Goal: Contribute content: Contribute content

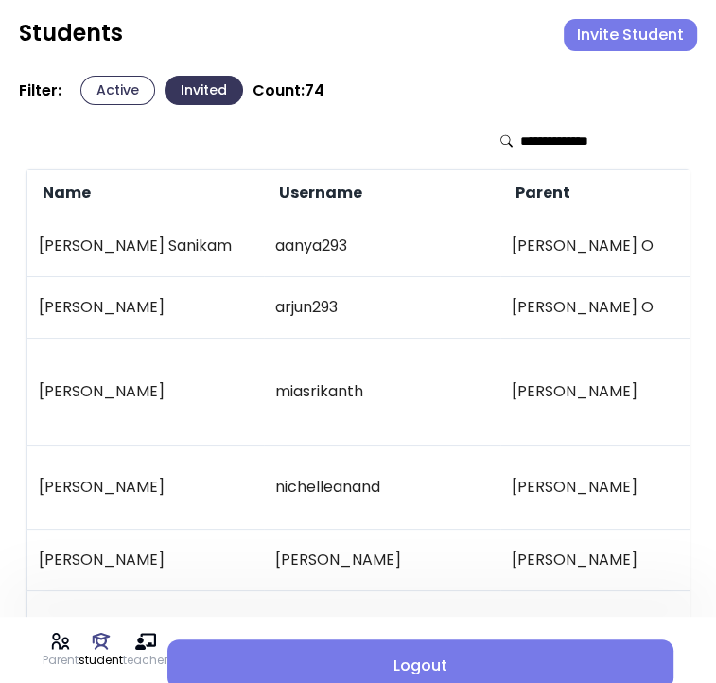
click at [592, 47] on button "Invite Student" at bounding box center [630, 35] width 133 height 32
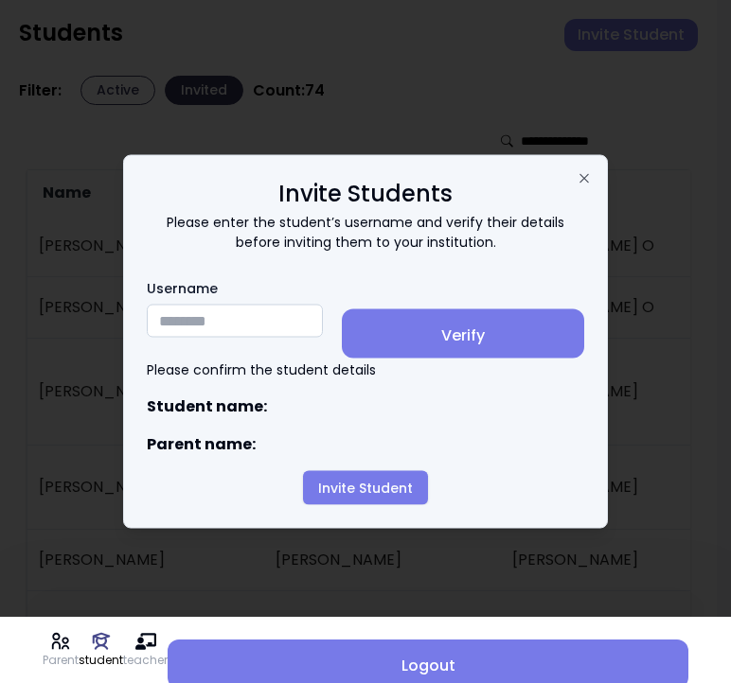
click at [191, 318] on input "Username" at bounding box center [235, 321] width 176 height 33
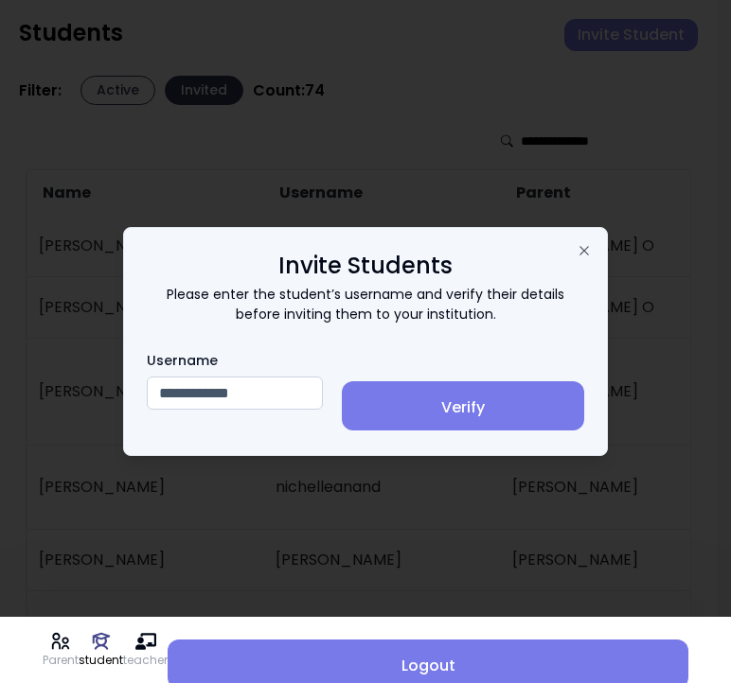
type input "**********"
click at [491, 417] on span "Verify" at bounding box center [463, 408] width 212 height 23
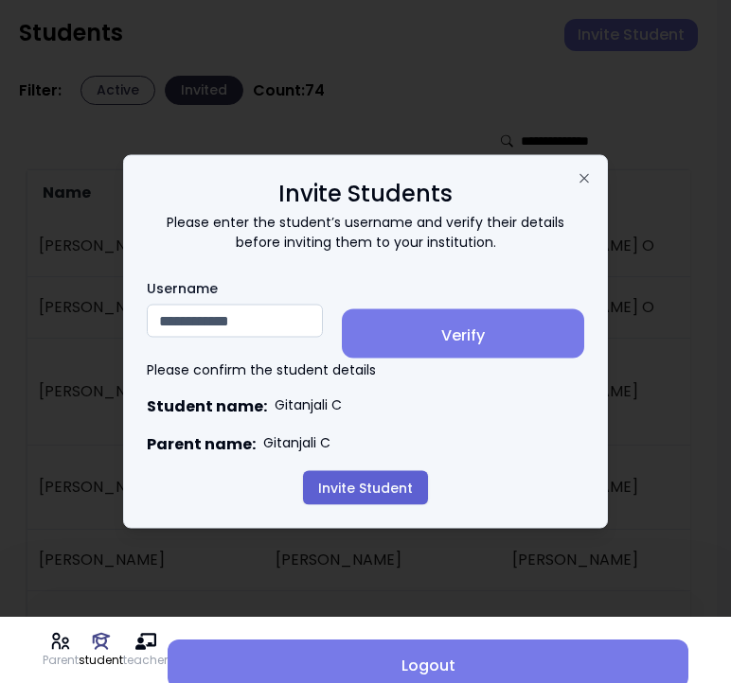
click at [360, 482] on button "Invite Student" at bounding box center [365, 488] width 125 height 34
click at [363, 498] on button "Invite Student" at bounding box center [365, 488] width 125 height 34
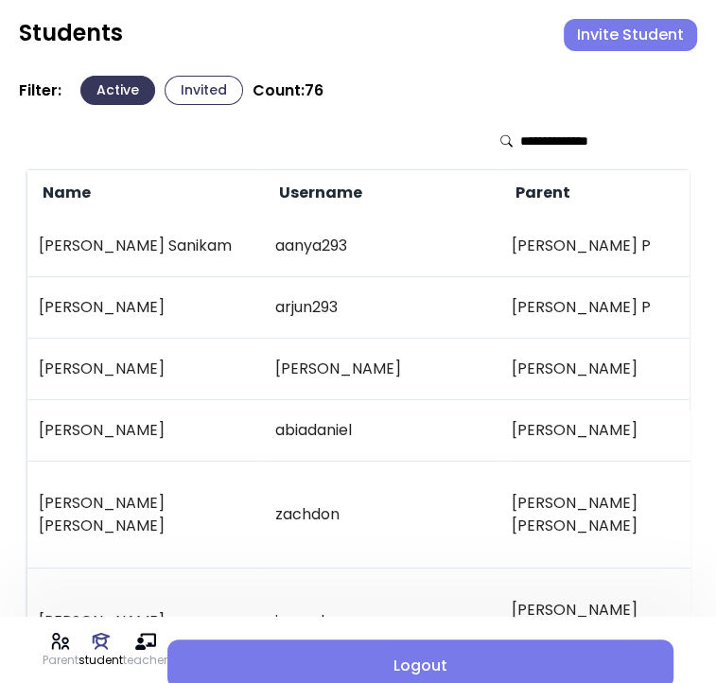
click at [201, 93] on button "Invited" at bounding box center [204, 90] width 79 height 29
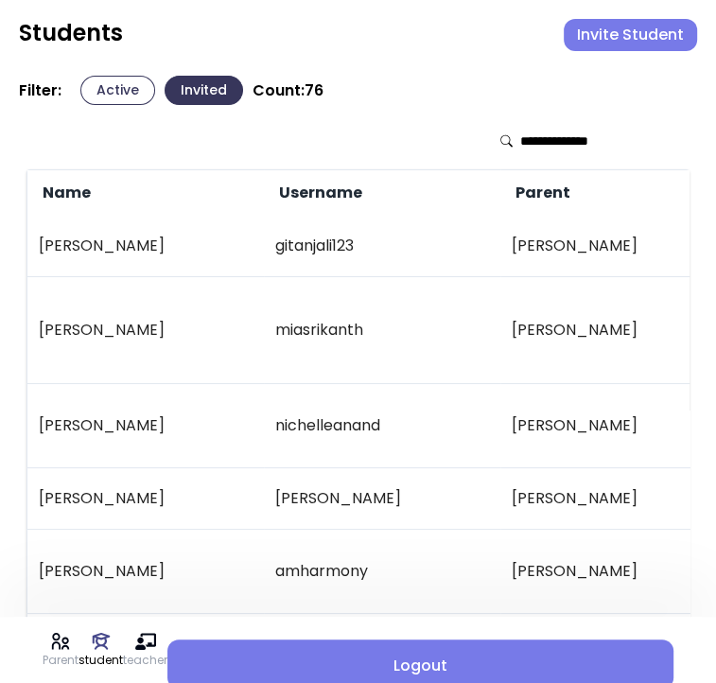
scroll to position [15, 0]
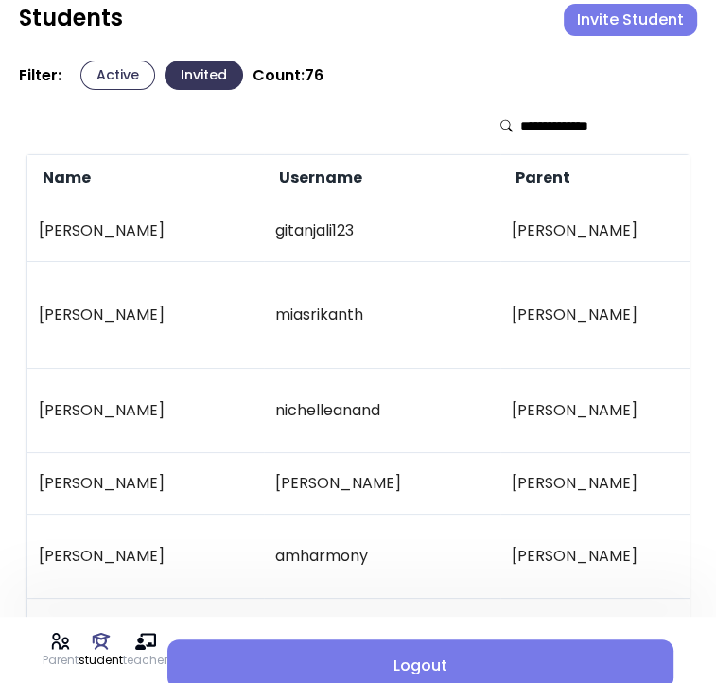
click at [615, 27] on button "Invite Student" at bounding box center [630, 20] width 133 height 32
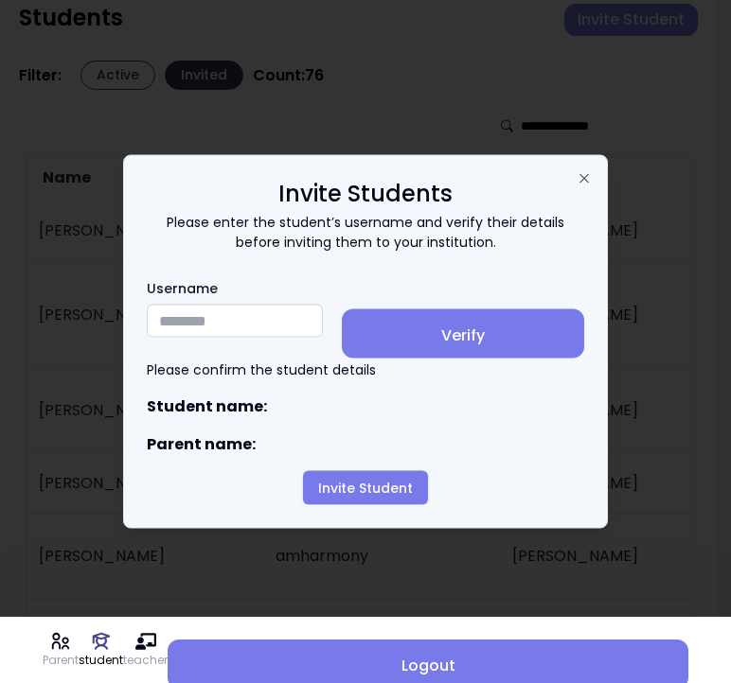
click at [194, 326] on input "Username" at bounding box center [235, 321] width 176 height 33
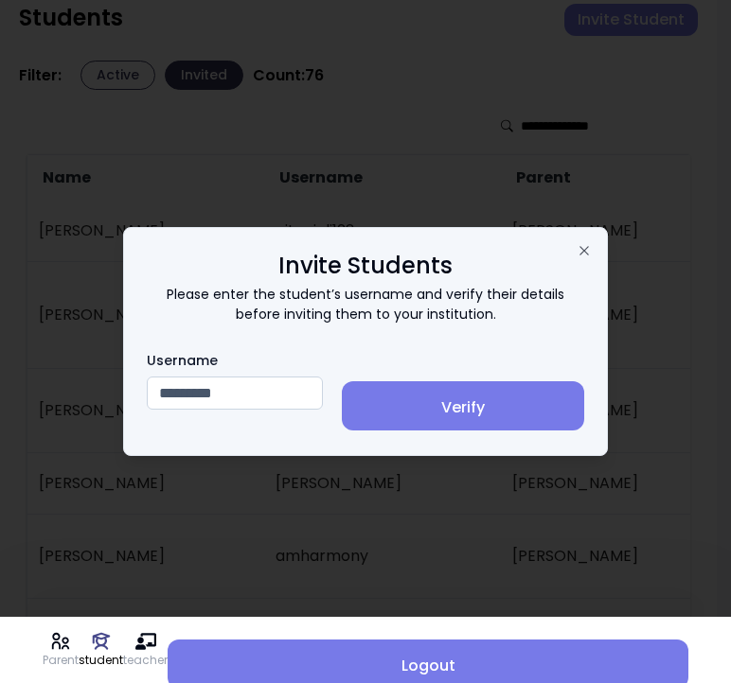
type input "*********"
click at [491, 398] on span "Verify" at bounding box center [463, 408] width 212 height 23
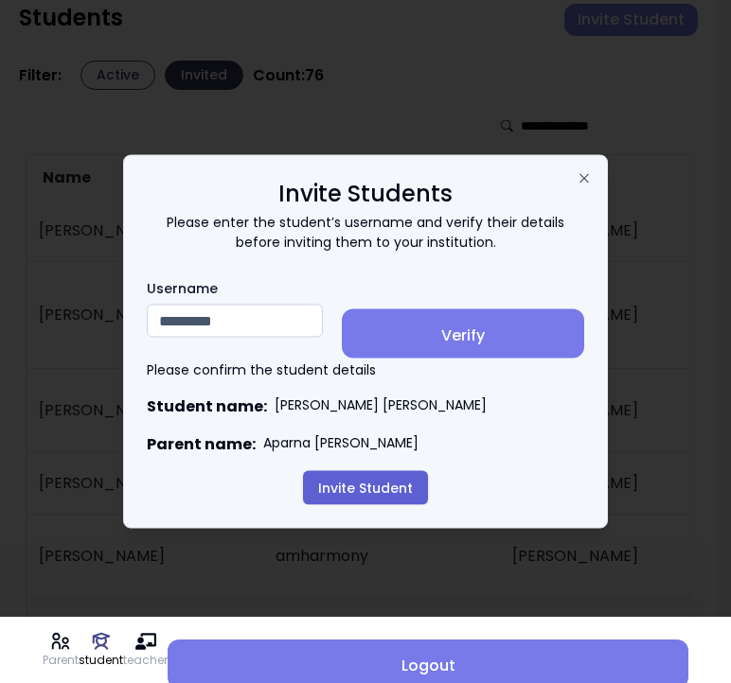
click at [365, 488] on button "Invite Student" at bounding box center [365, 488] width 125 height 34
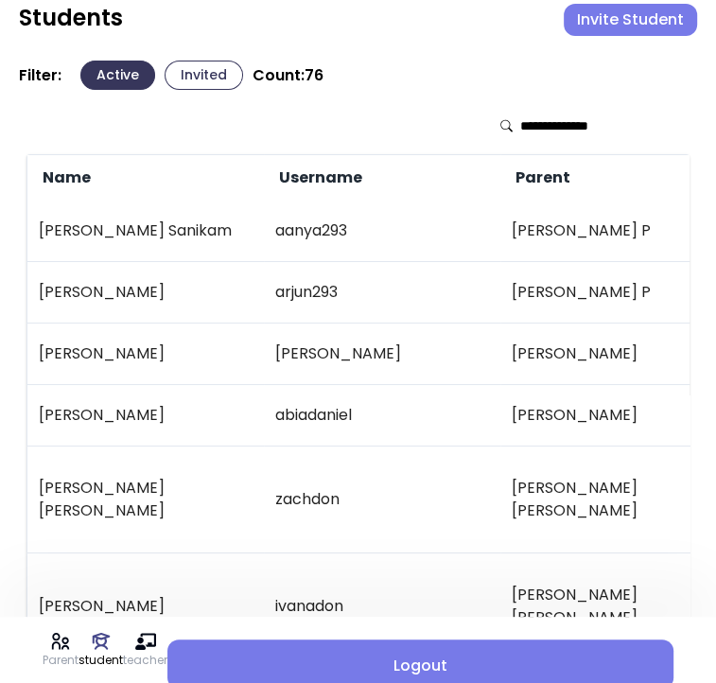
click at [198, 62] on button "Invited" at bounding box center [204, 75] width 79 height 29
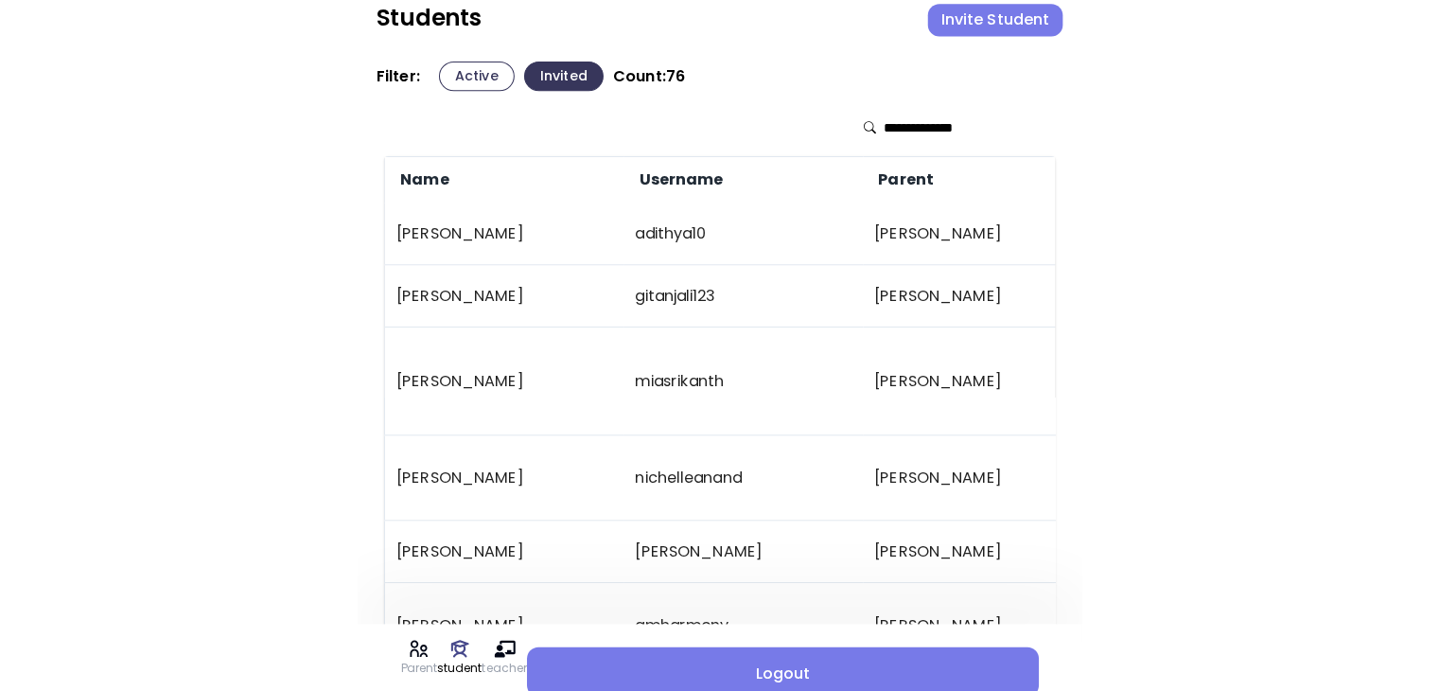
scroll to position [0, 0]
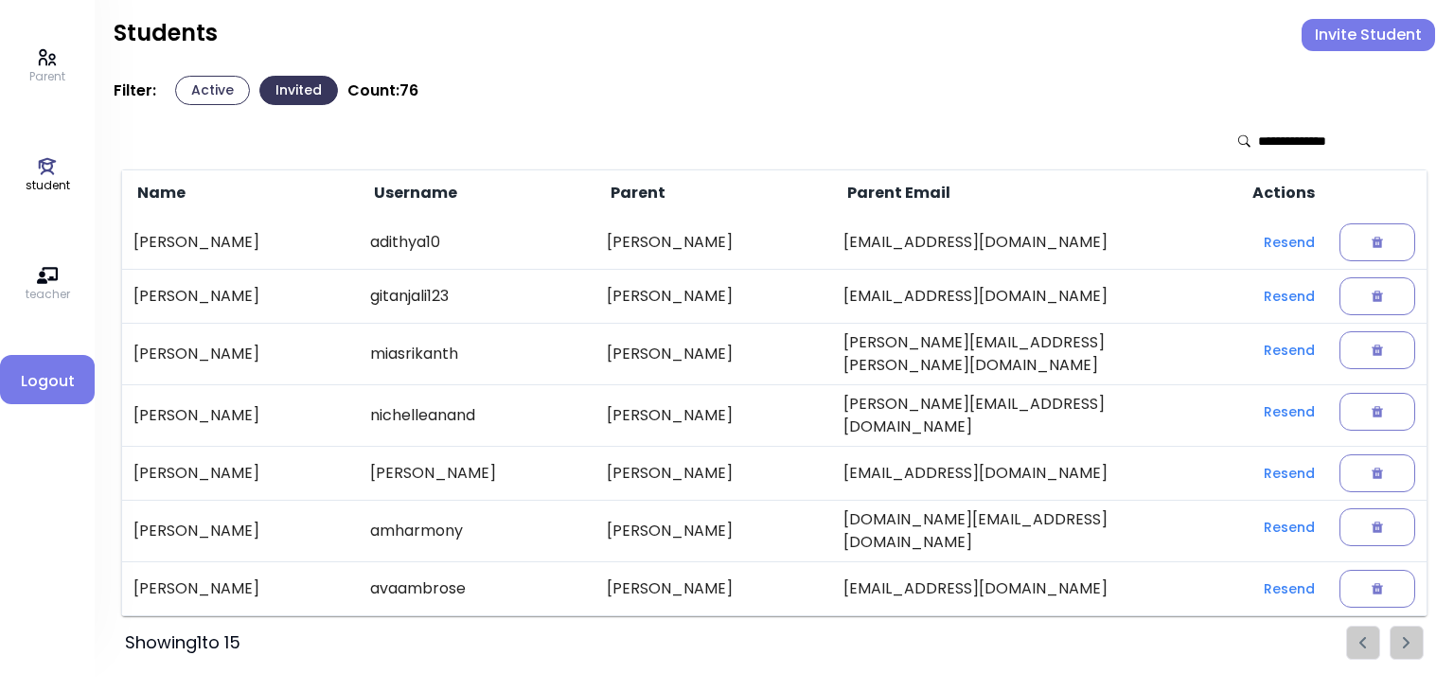
click at [204, 84] on button "Active" at bounding box center [212, 90] width 75 height 29
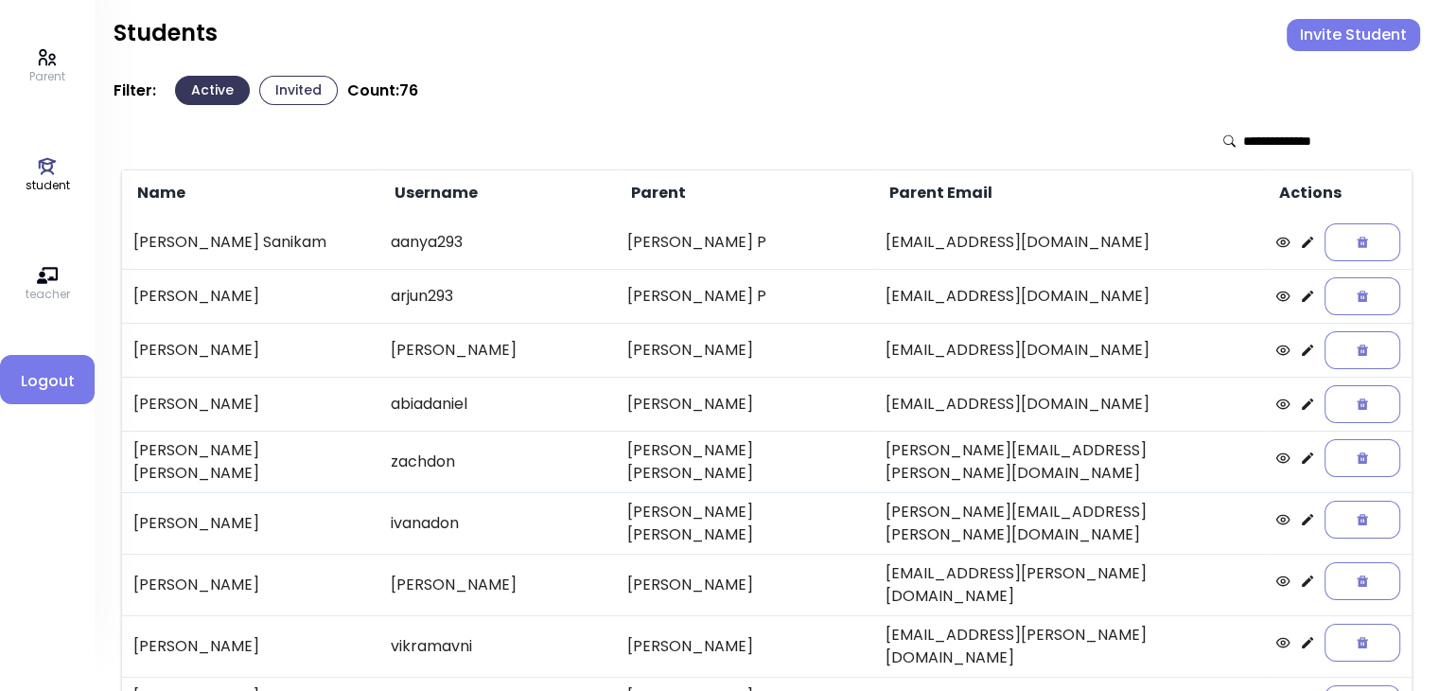
click at [715, 238] on icon at bounding box center [1307, 242] width 15 height 15
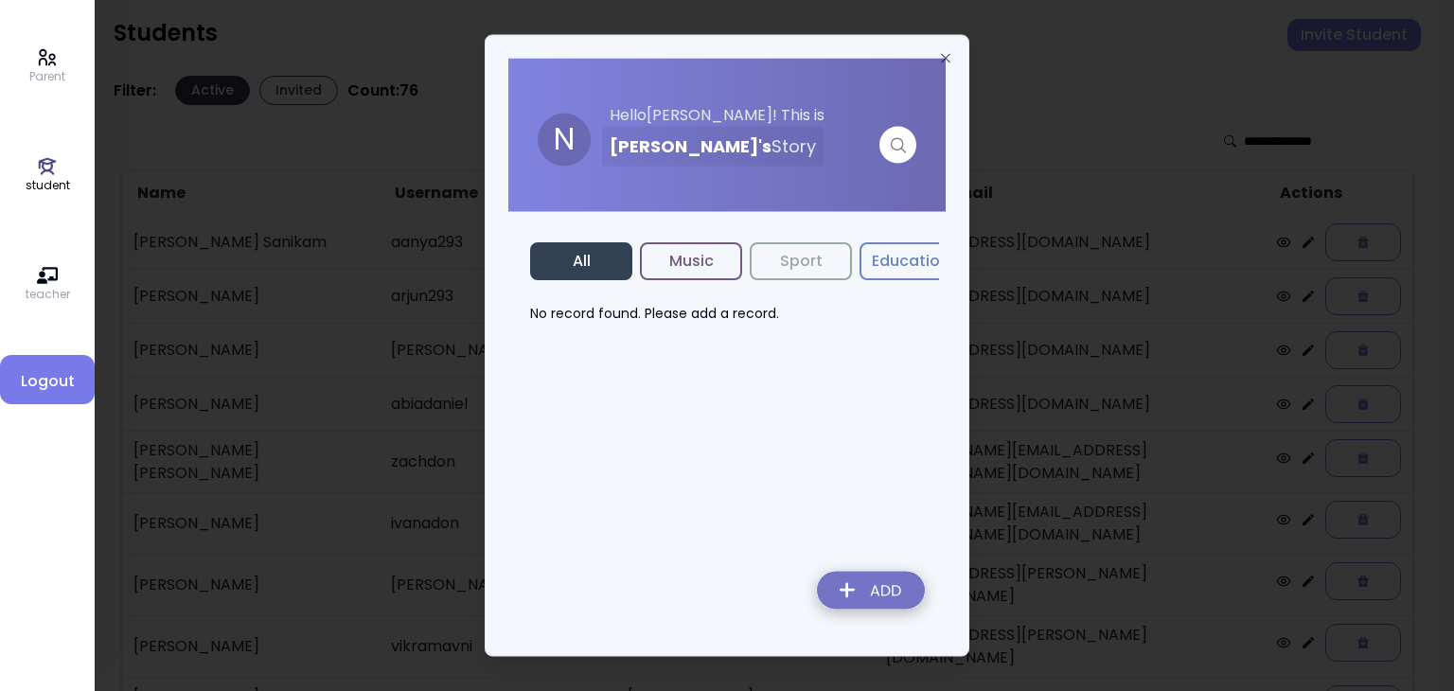
click at [676, 251] on button "Music" at bounding box center [691, 261] width 102 height 38
click at [715, 583] on img at bounding box center [871, 593] width 138 height 67
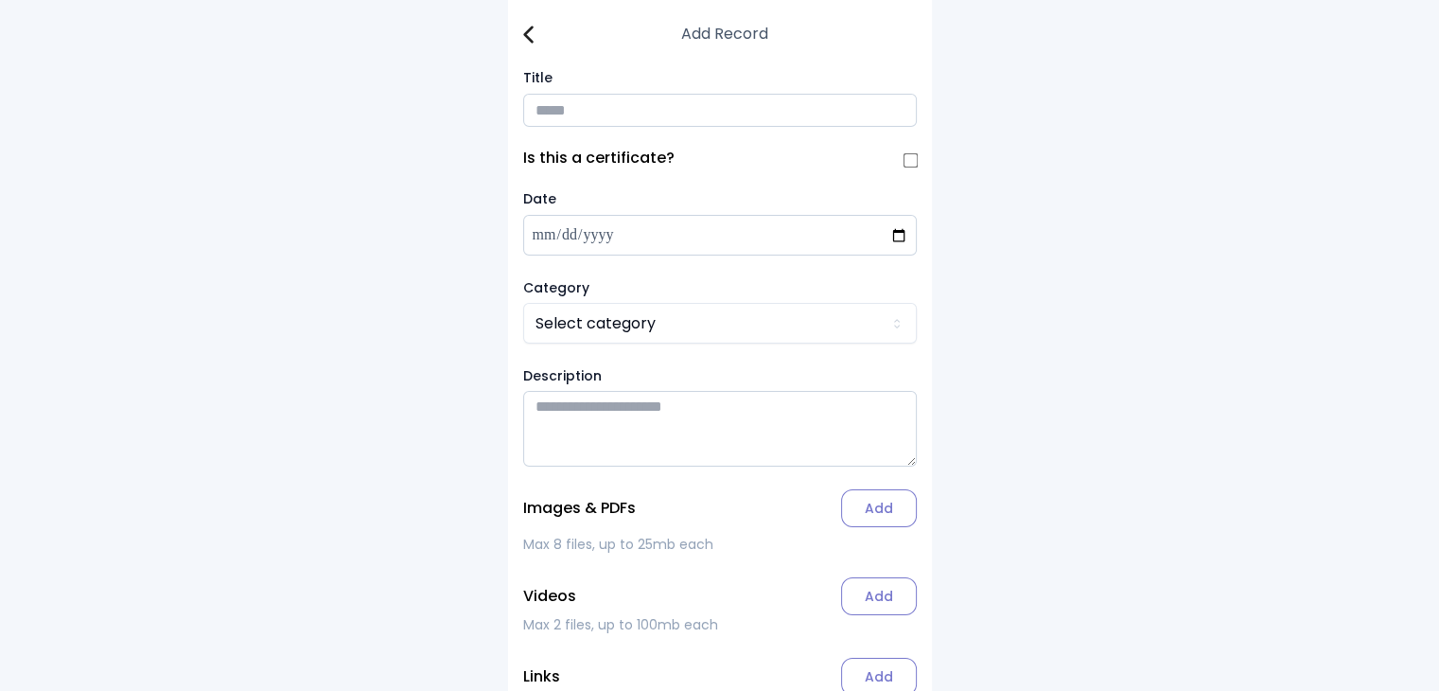
click at [579, 111] on input "Title" at bounding box center [720, 110] width 394 height 33
click at [523, 39] on img at bounding box center [528, 35] width 10 height 18
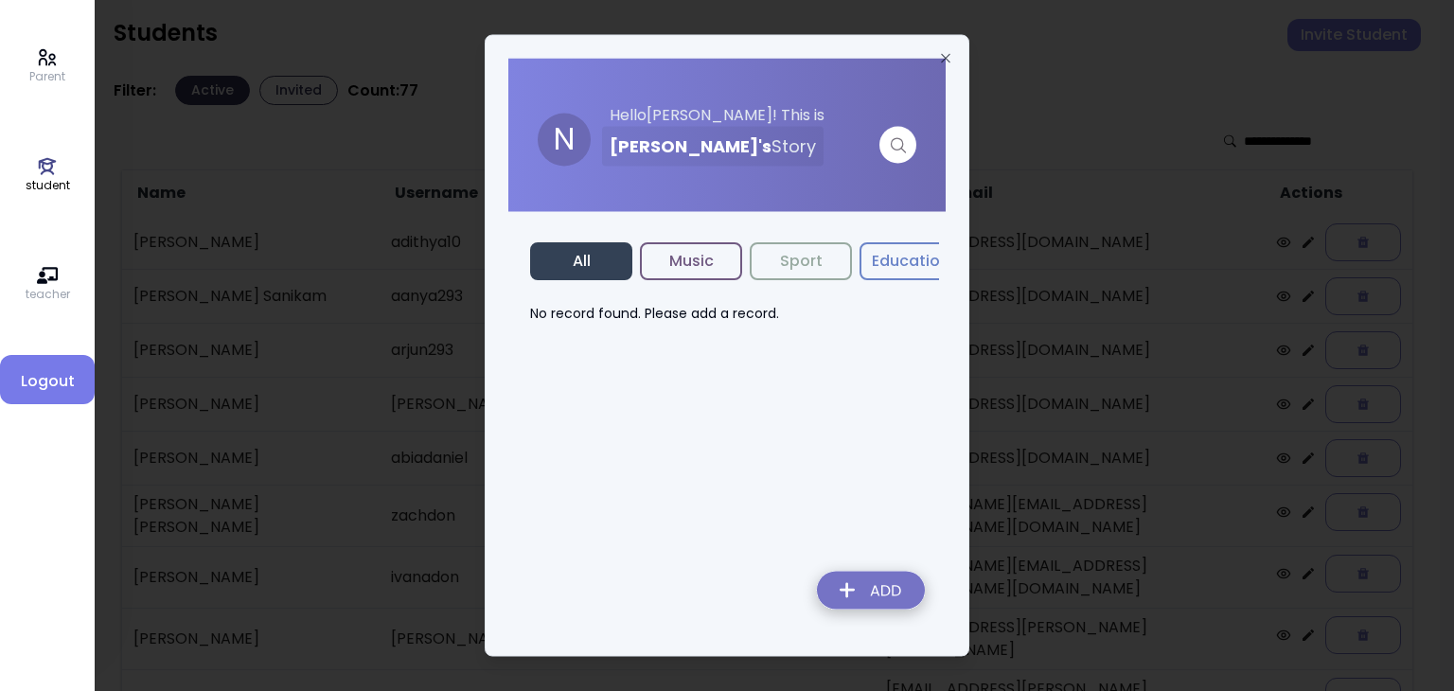
click at [715, 593] on img at bounding box center [871, 593] width 138 height 67
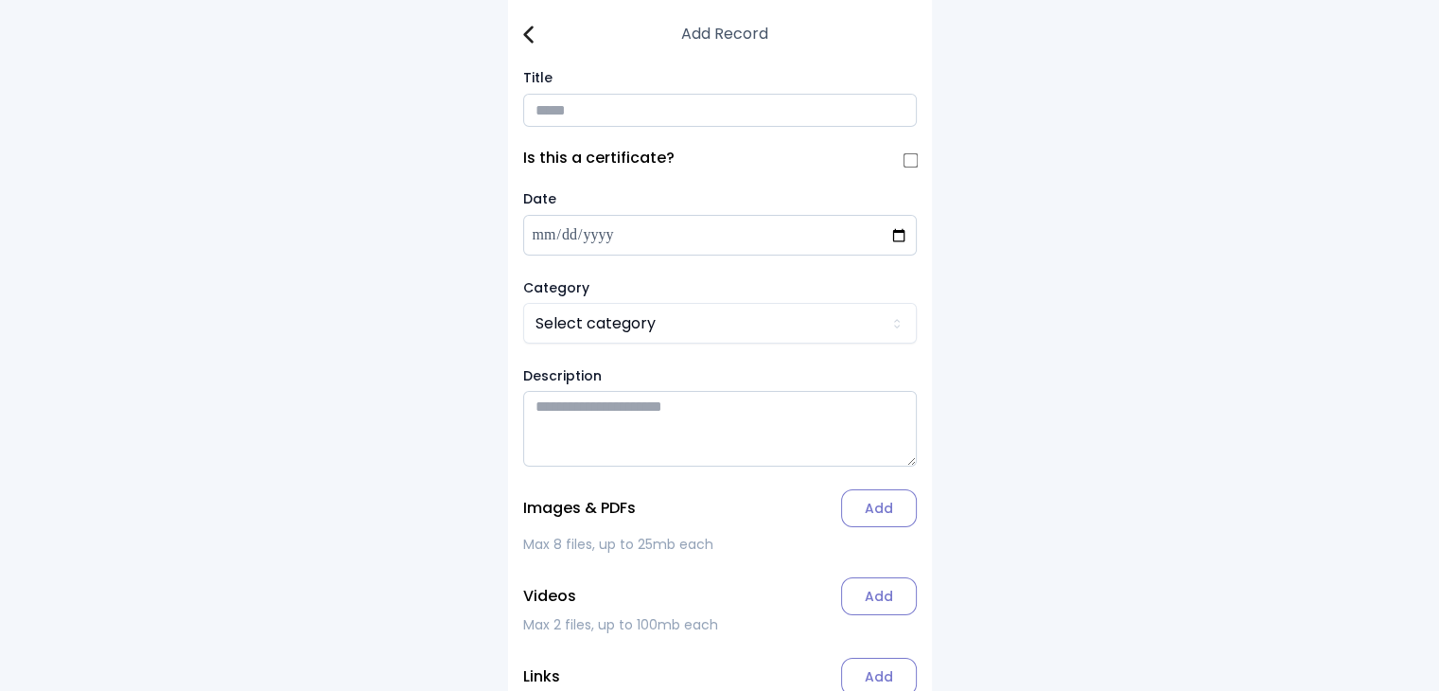
click at [568, 118] on input "Title" at bounding box center [720, 110] width 394 height 33
type input "**********"
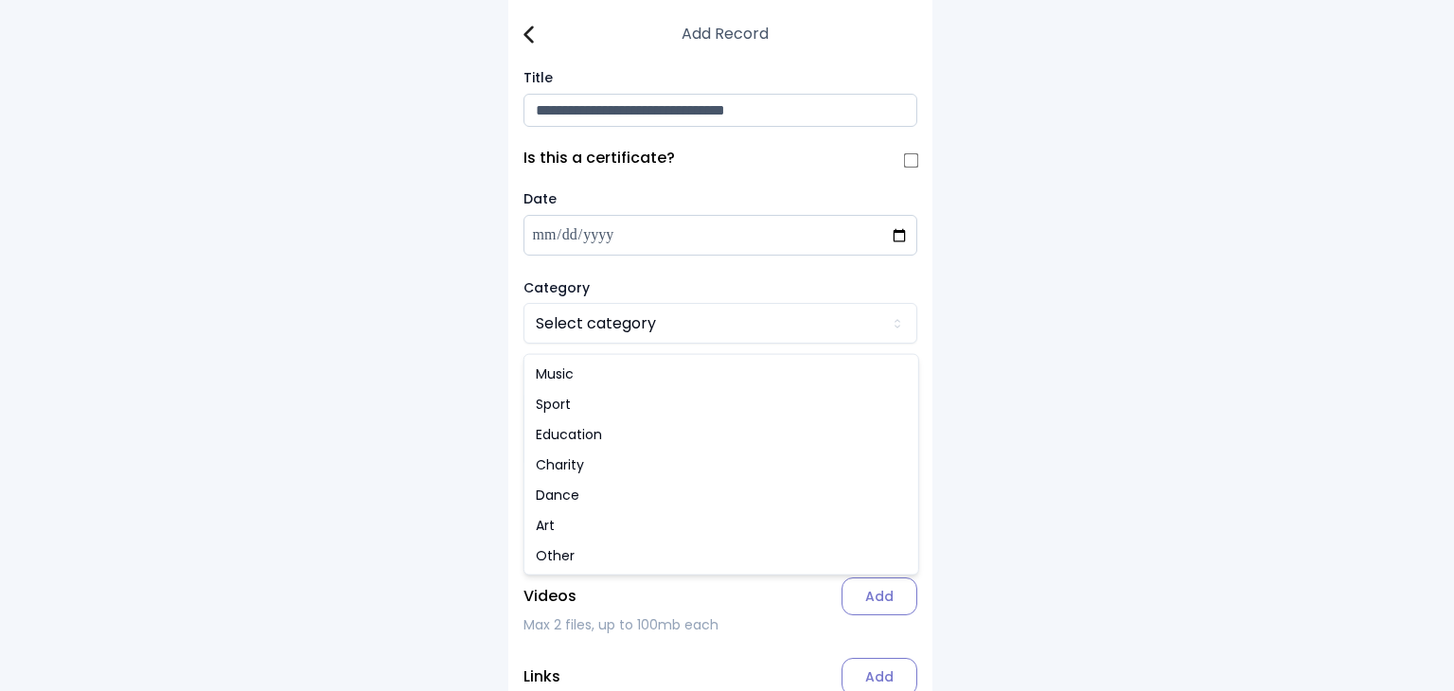
click at [571, 329] on html "**********" at bounding box center [727, 399] width 1454 height 798
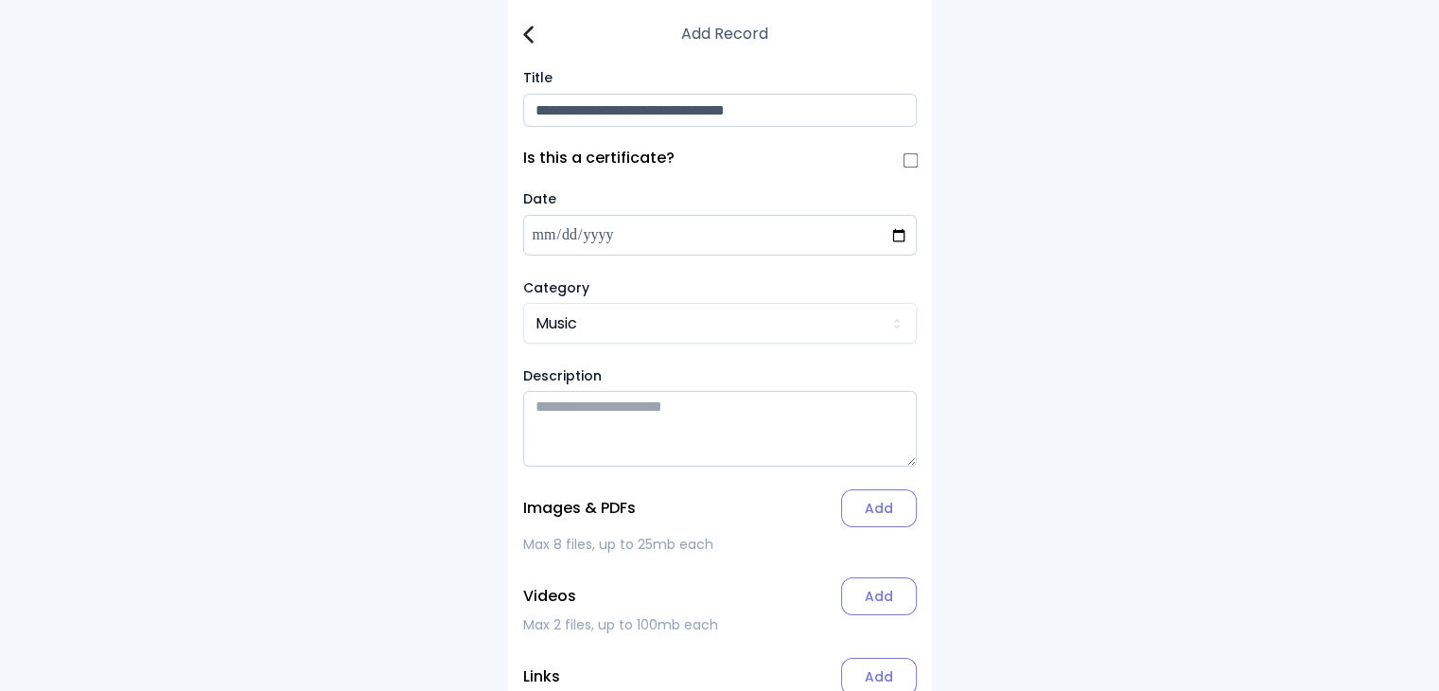
click at [715, 521] on label "Add" at bounding box center [879, 508] width 76 height 38
click at [0, 0] on input "Add" at bounding box center [0, 0] width 0 height 0
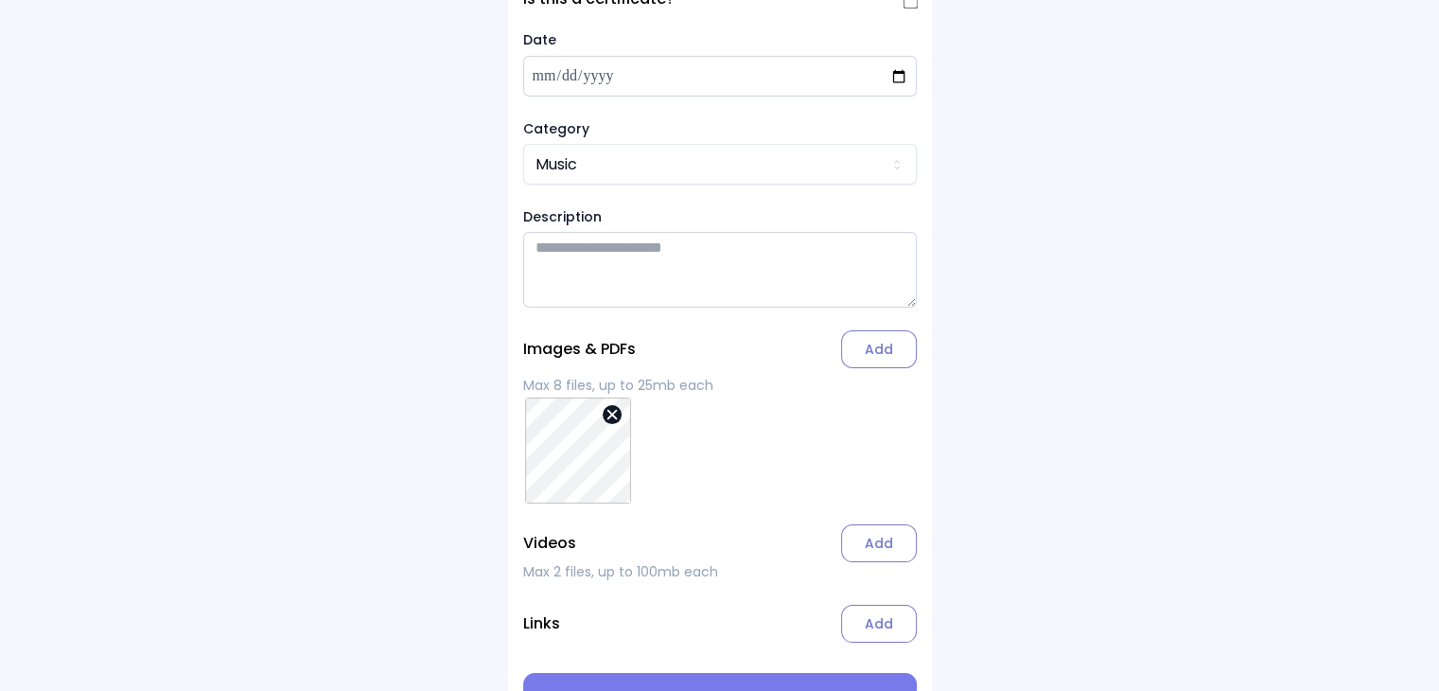
scroll to position [220, 0]
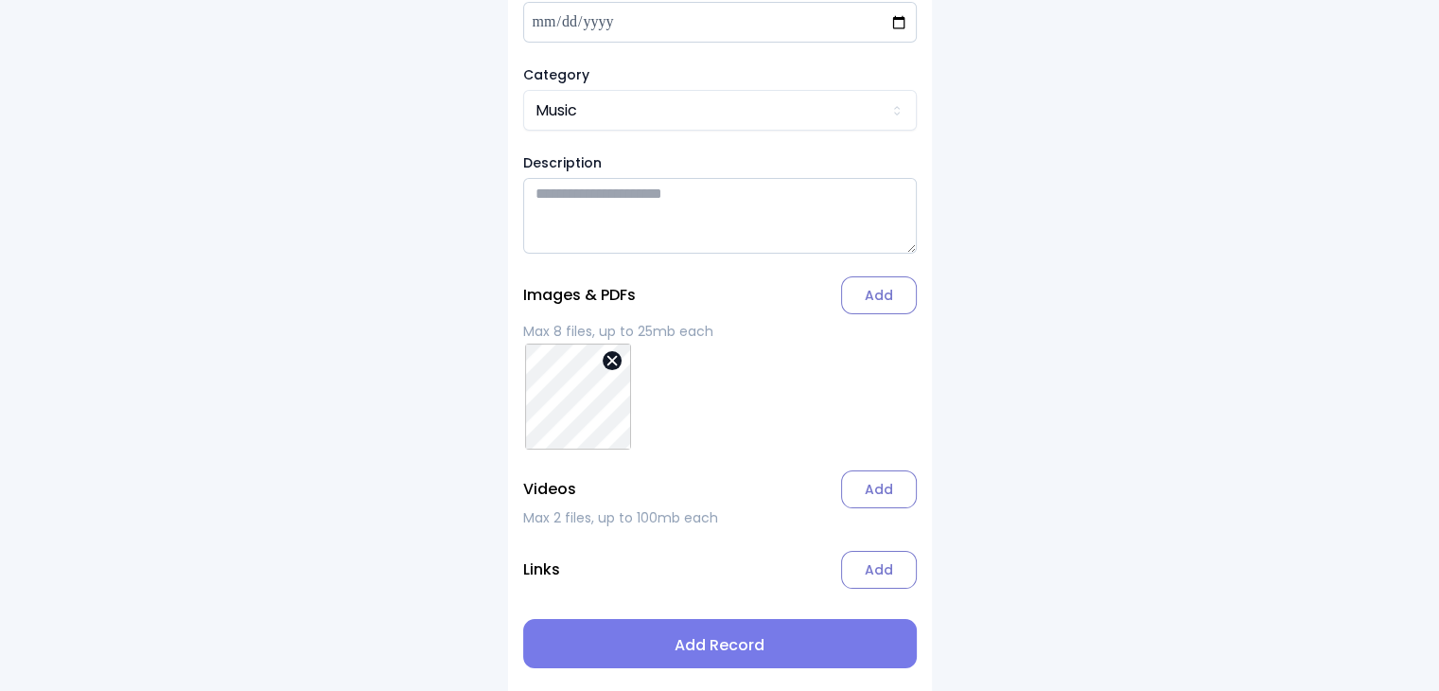
click at [712, 650] on span "Add Record" at bounding box center [720, 645] width 363 height 23
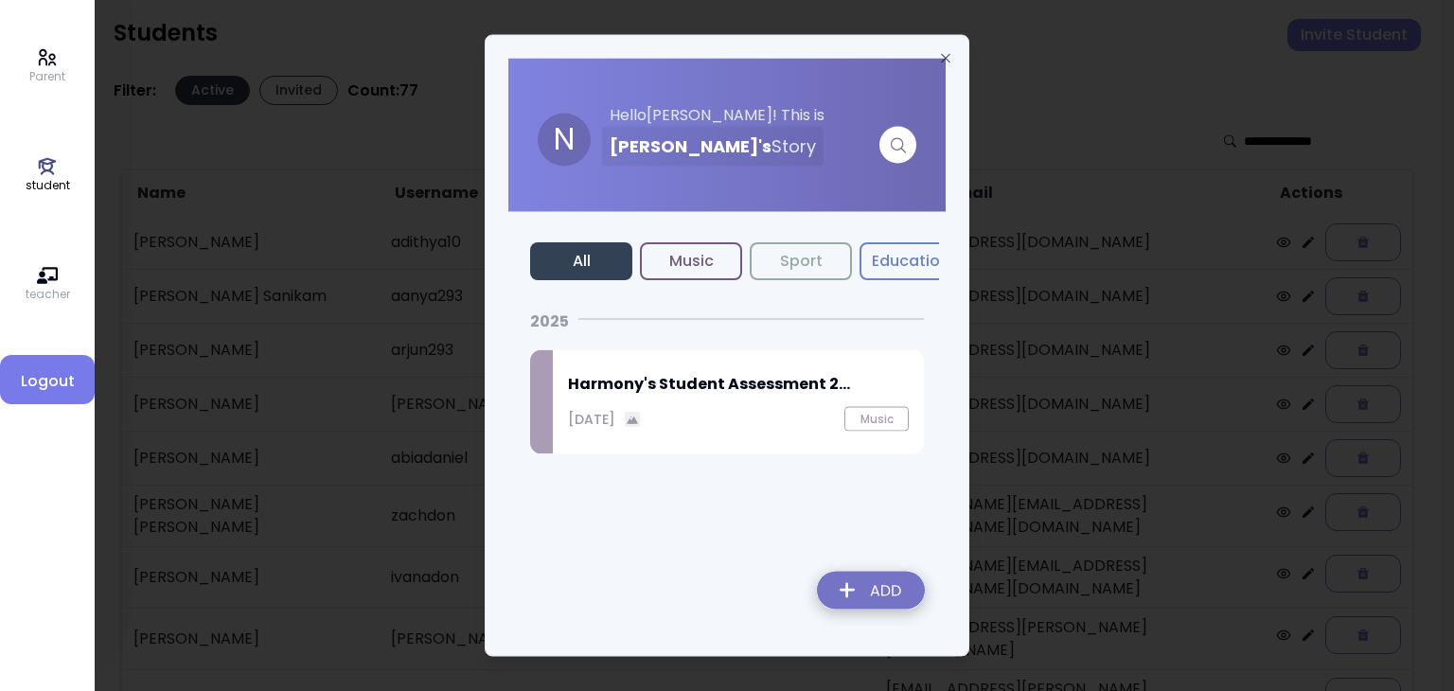
click at [710, 412] on div "[DATE] Music" at bounding box center [738, 419] width 341 height 25
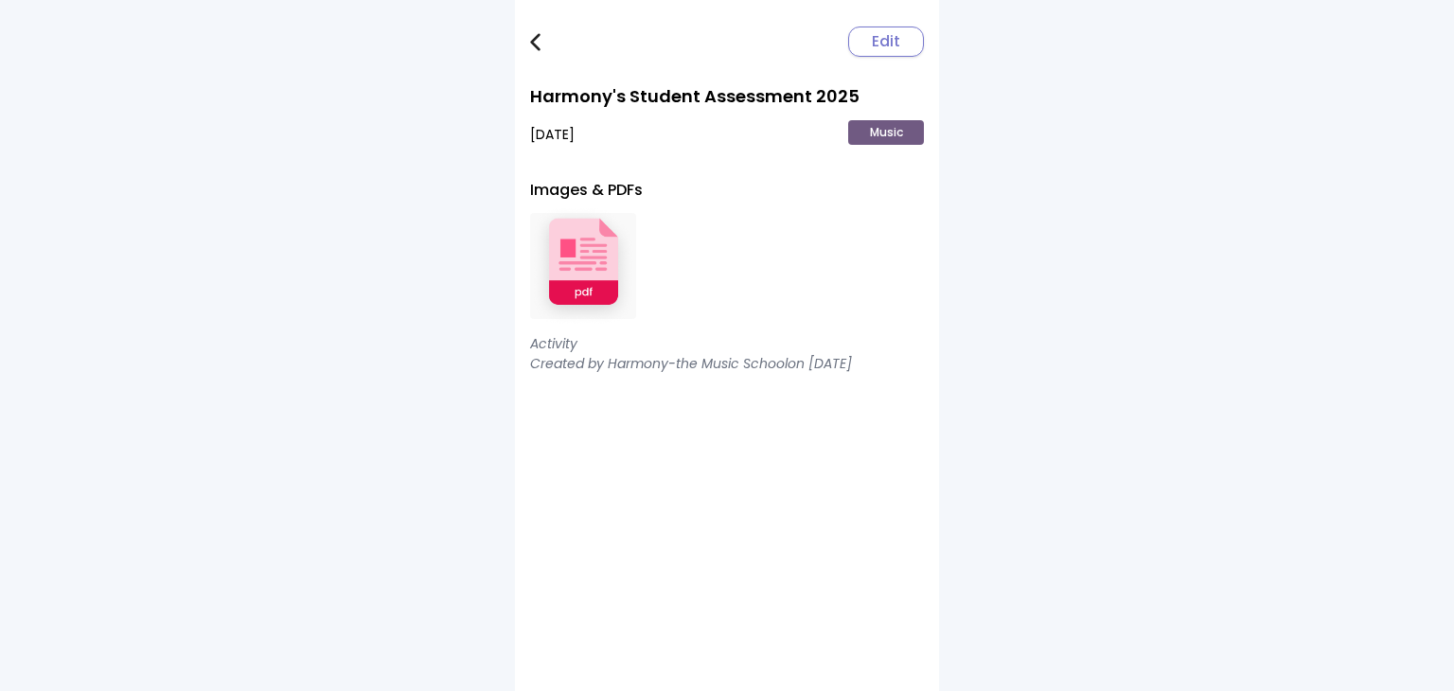
click at [572, 262] on img at bounding box center [583, 266] width 106 height 124
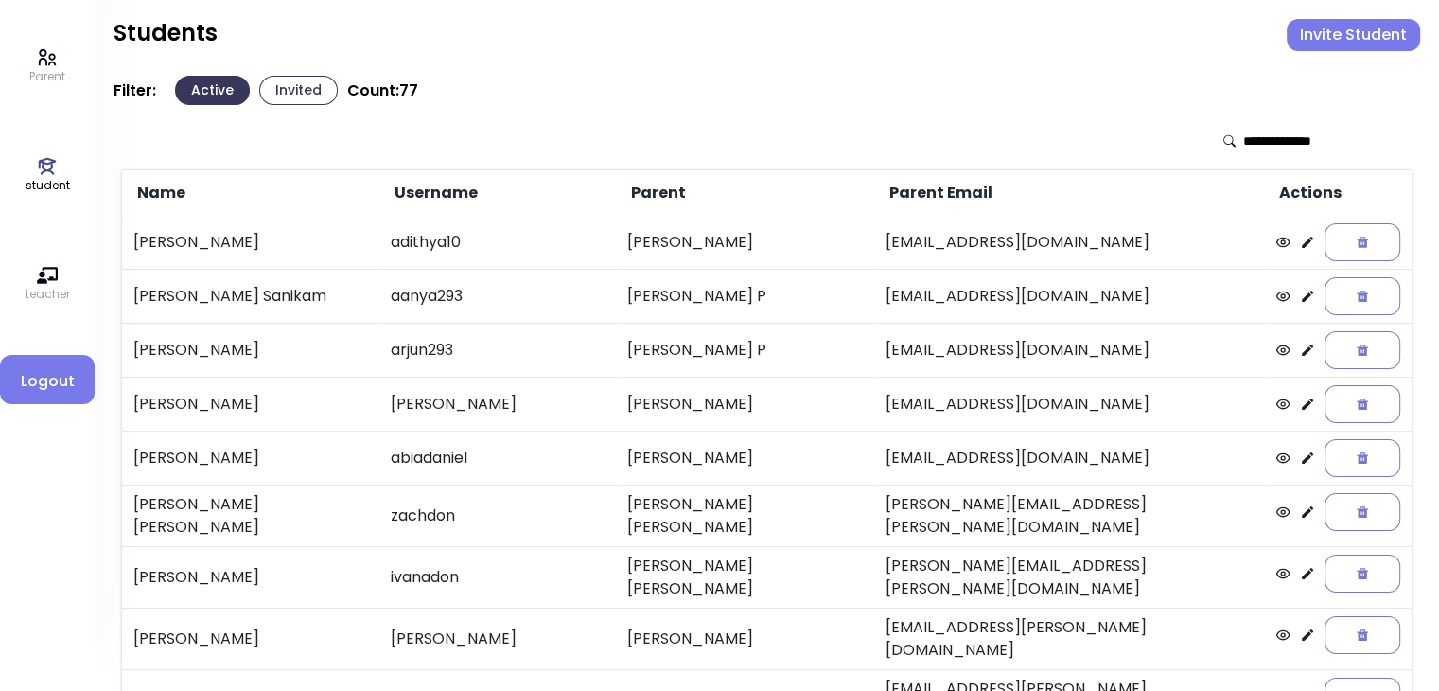
click at [715, 348] on icon at bounding box center [1307, 349] width 11 height 11
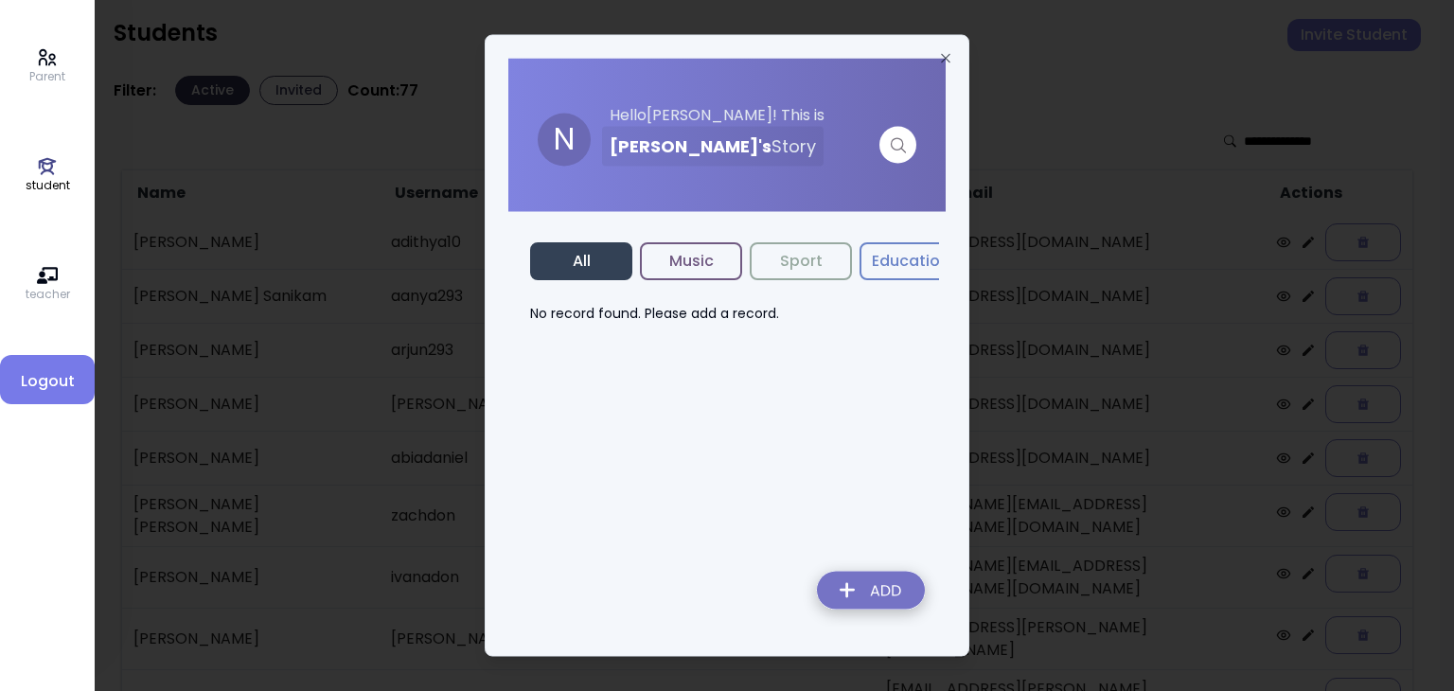
click at [681, 274] on button "Music" at bounding box center [691, 261] width 102 height 38
click at [715, 587] on img at bounding box center [871, 593] width 138 height 67
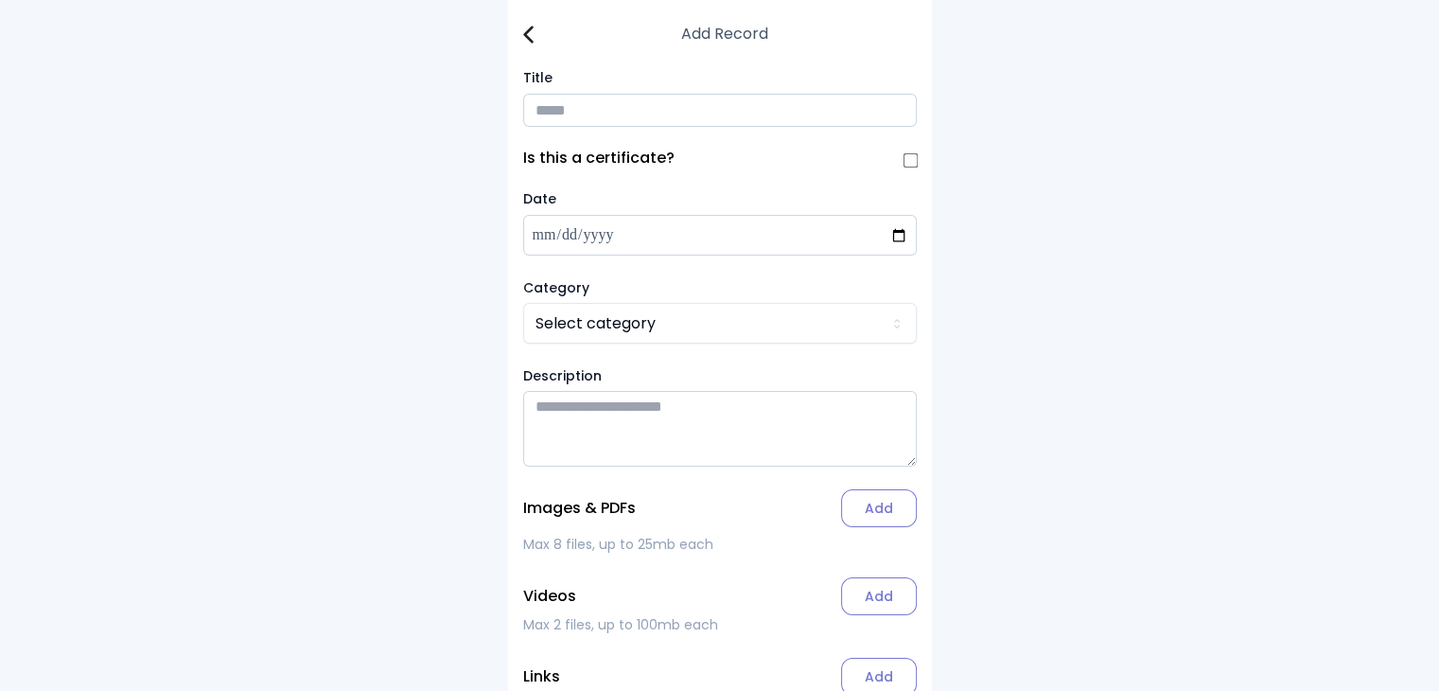
click at [575, 118] on input "Title" at bounding box center [720, 110] width 394 height 33
click at [556, 111] on input "**********" at bounding box center [720, 110] width 394 height 33
type input "**********"
click at [545, 336] on html "**********" at bounding box center [727, 399] width 1454 height 798
click at [715, 525] on label "Add" at bounding box center [879, 508] width 76 height 38
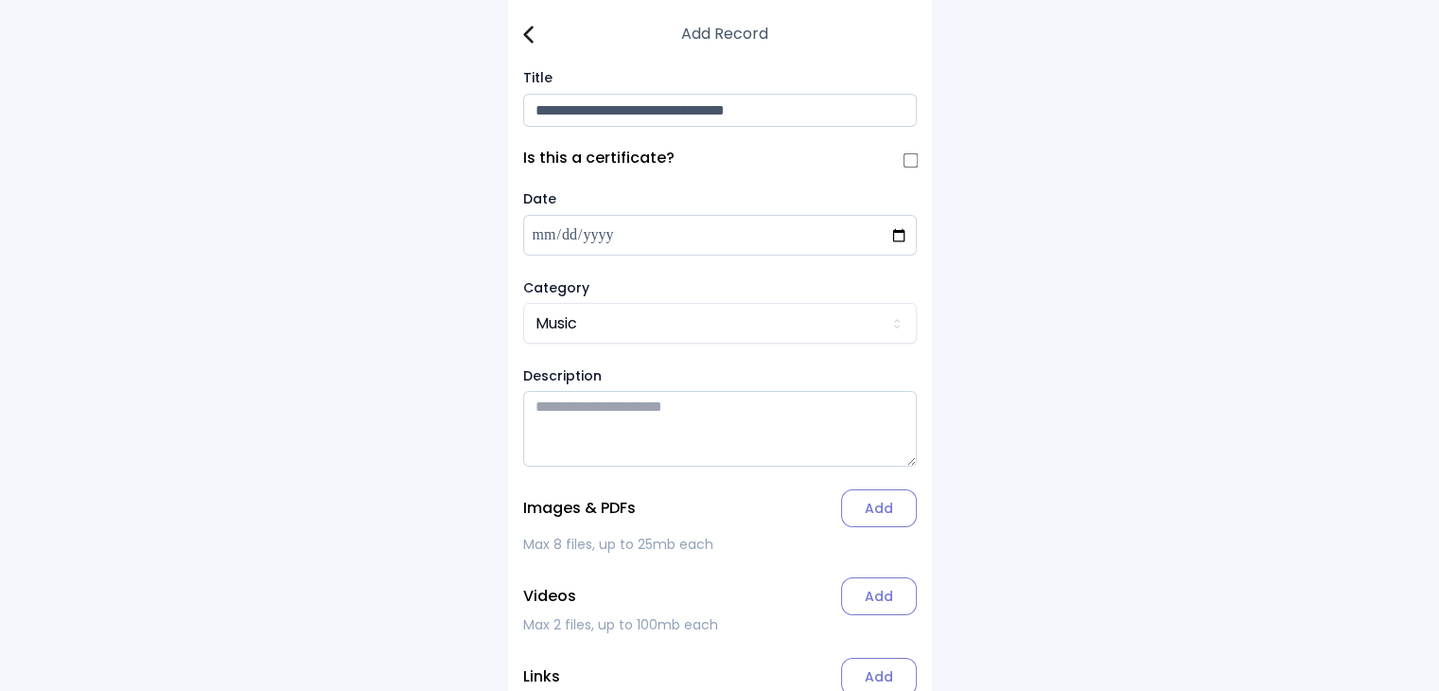
click at [0, 0] on input "Add" at bounding box center [0, 0] width 0 height 0
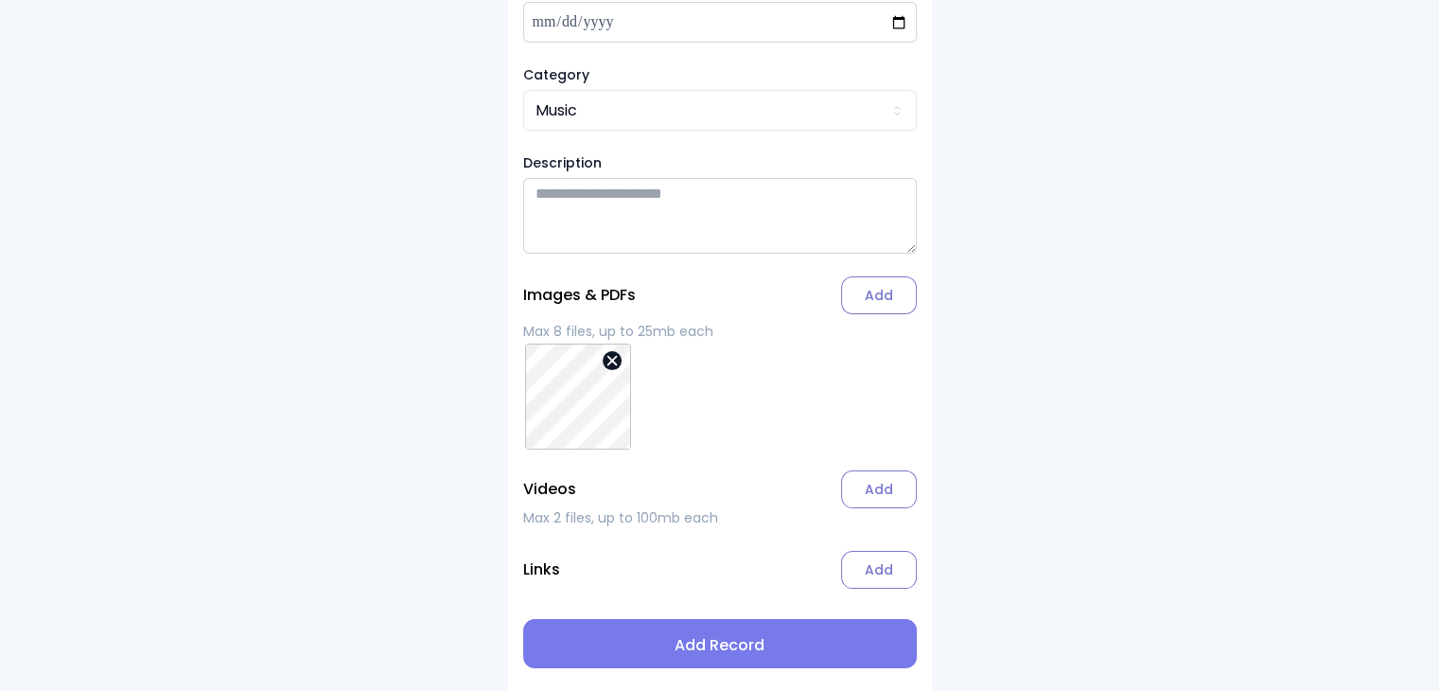
click at [697, 639] on span "Add Record" at bounding box center [720, 645] width 363 height 23
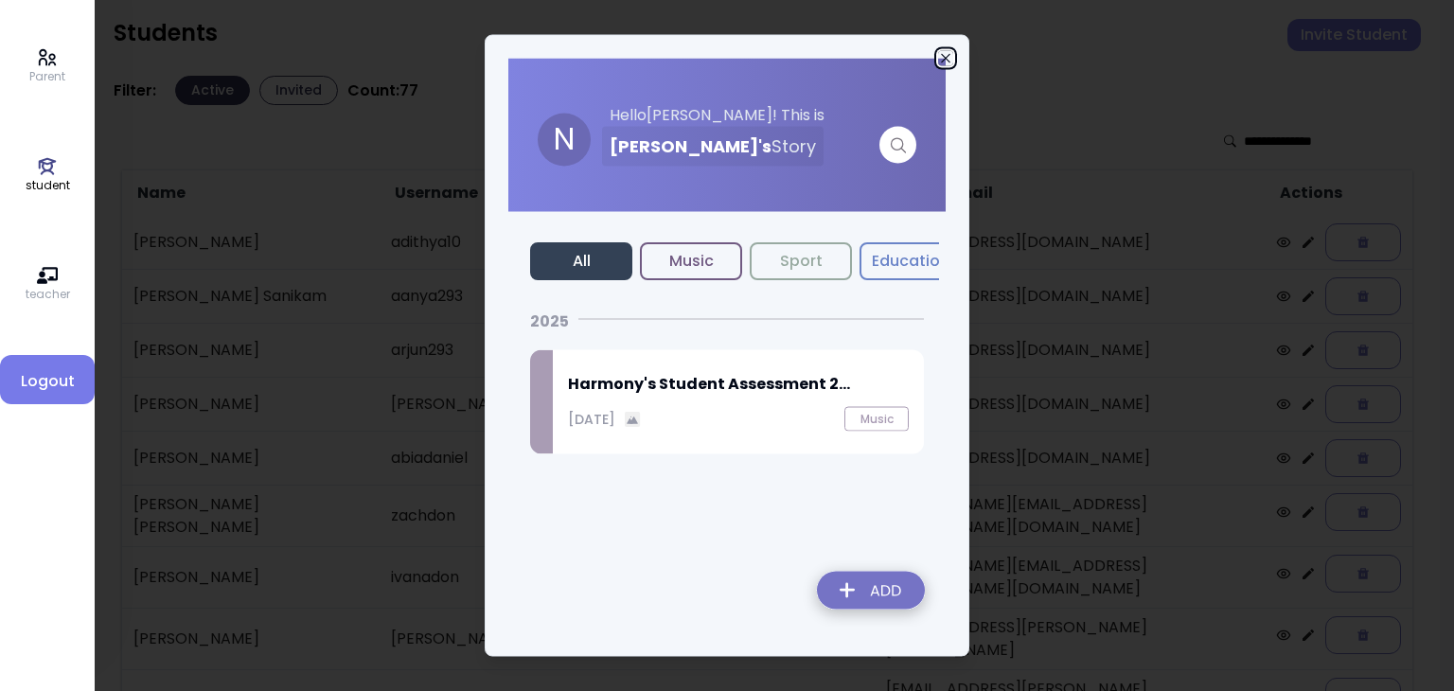
click at [715, 51] on icon "button" at bounding box center [945, 58] width 15 height 15
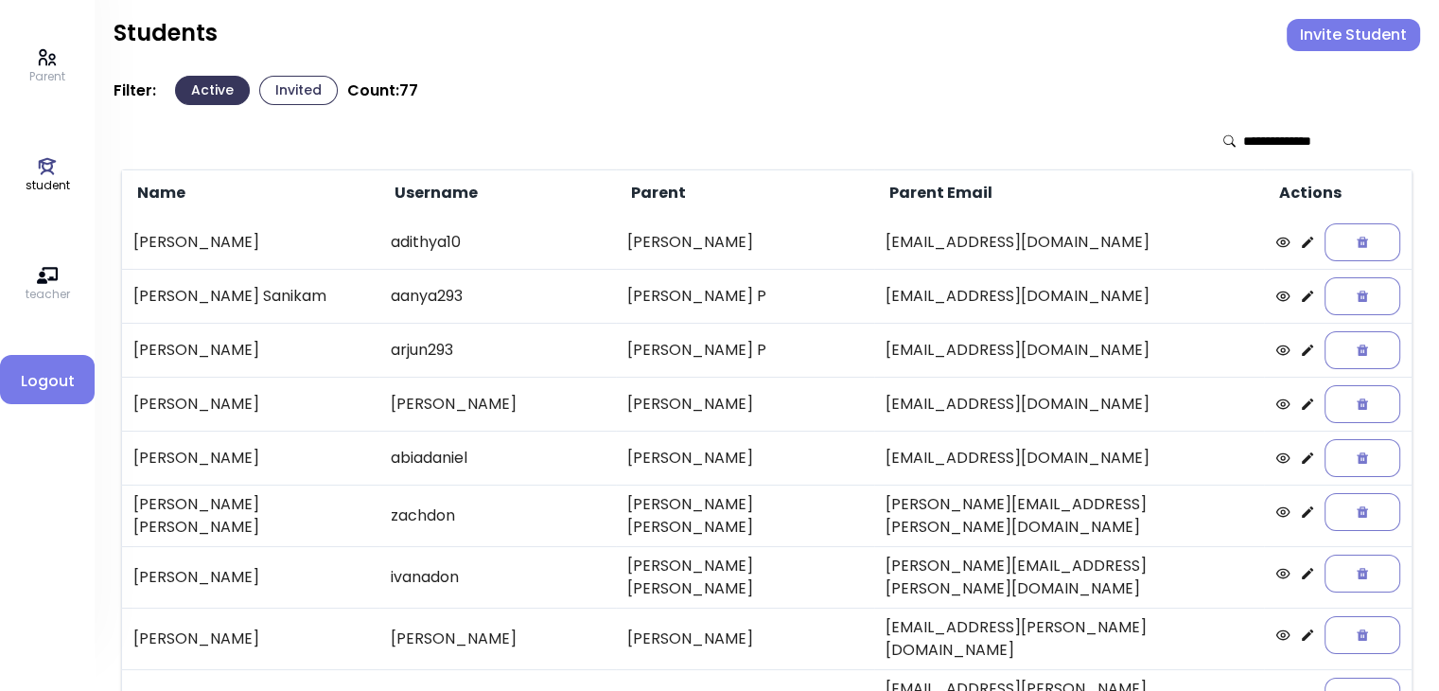
click at [715, 236] on icon at bounding box center [1307, 242] width 15 height 15
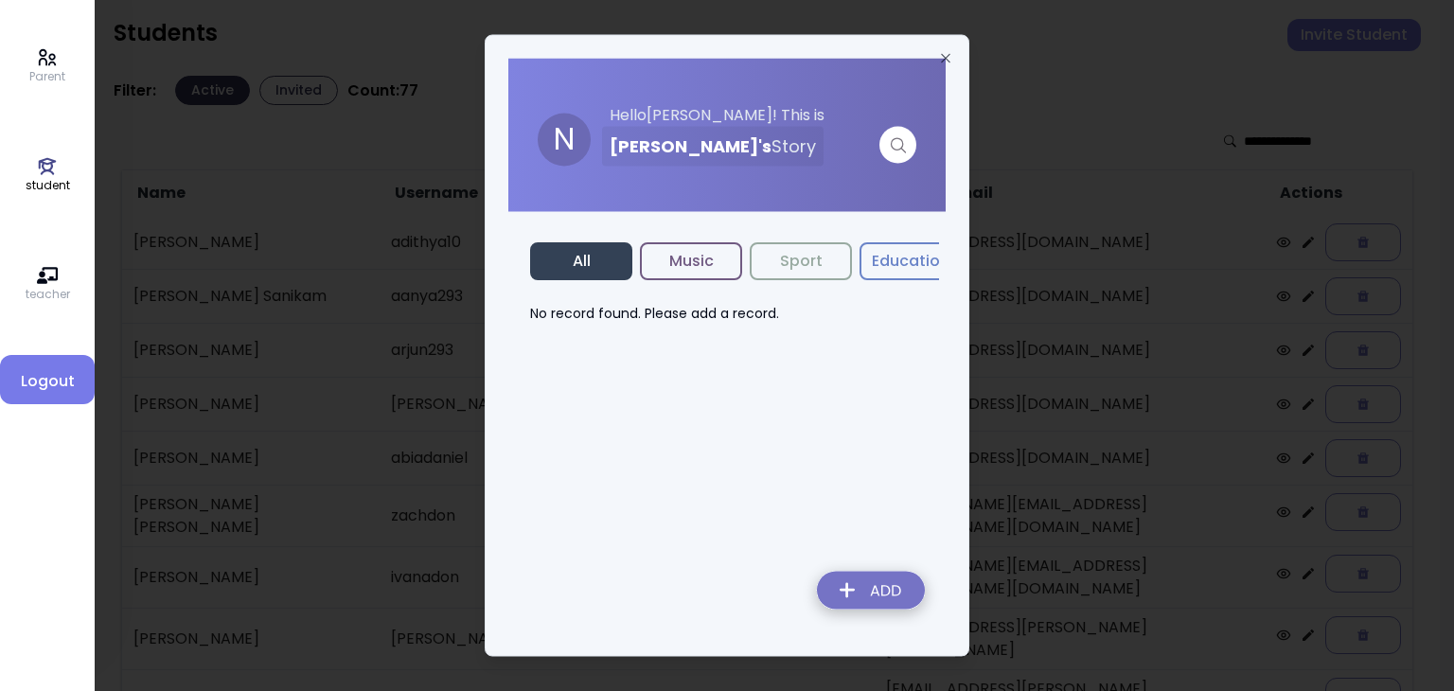
click at [715, 576] on img at bounding box center [871, 593] width 138 height 67
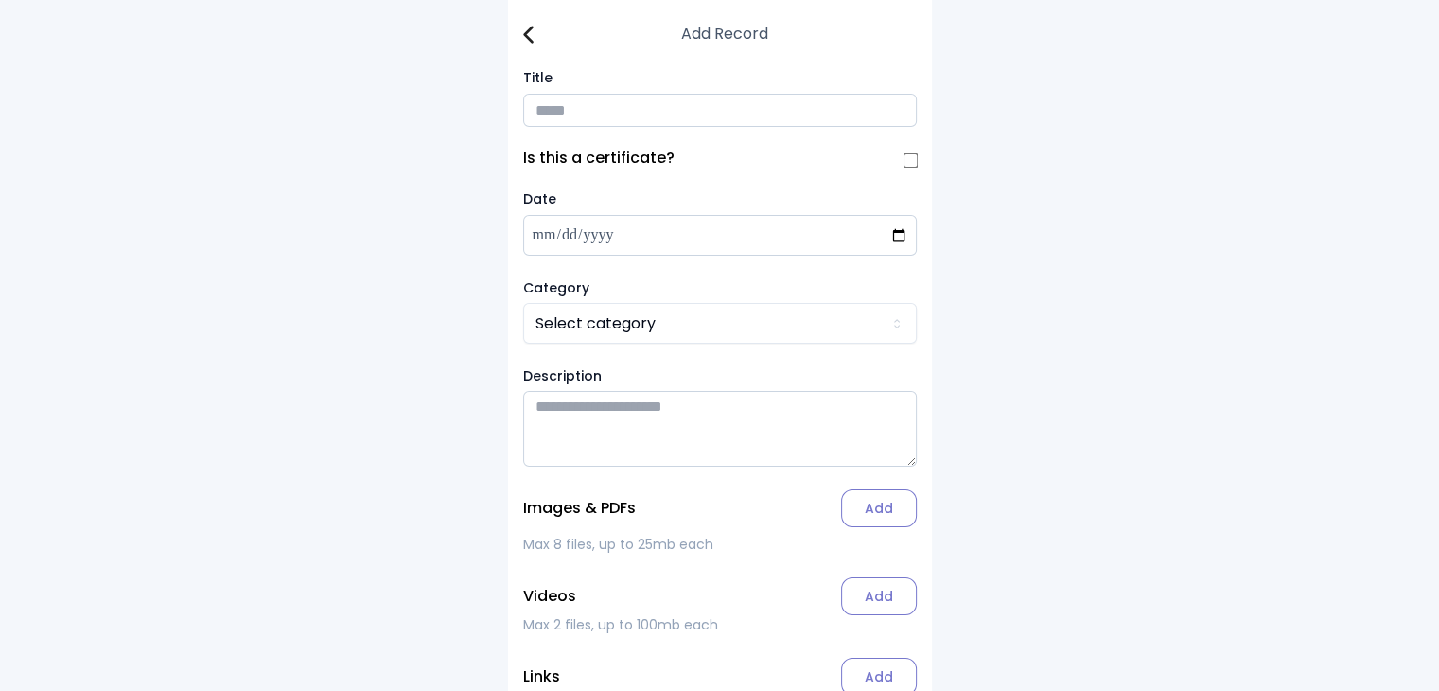
click at [568, 112] on input "Title" at bounding box center [720, 110] width 394 height 33
click at [568, 112] on input "**********" at bounding box center [720, 110] width 394 height 33
click at [715, 109] on input "**********" at bounding box center [720, 110] width 394 height 33
type input "**********"
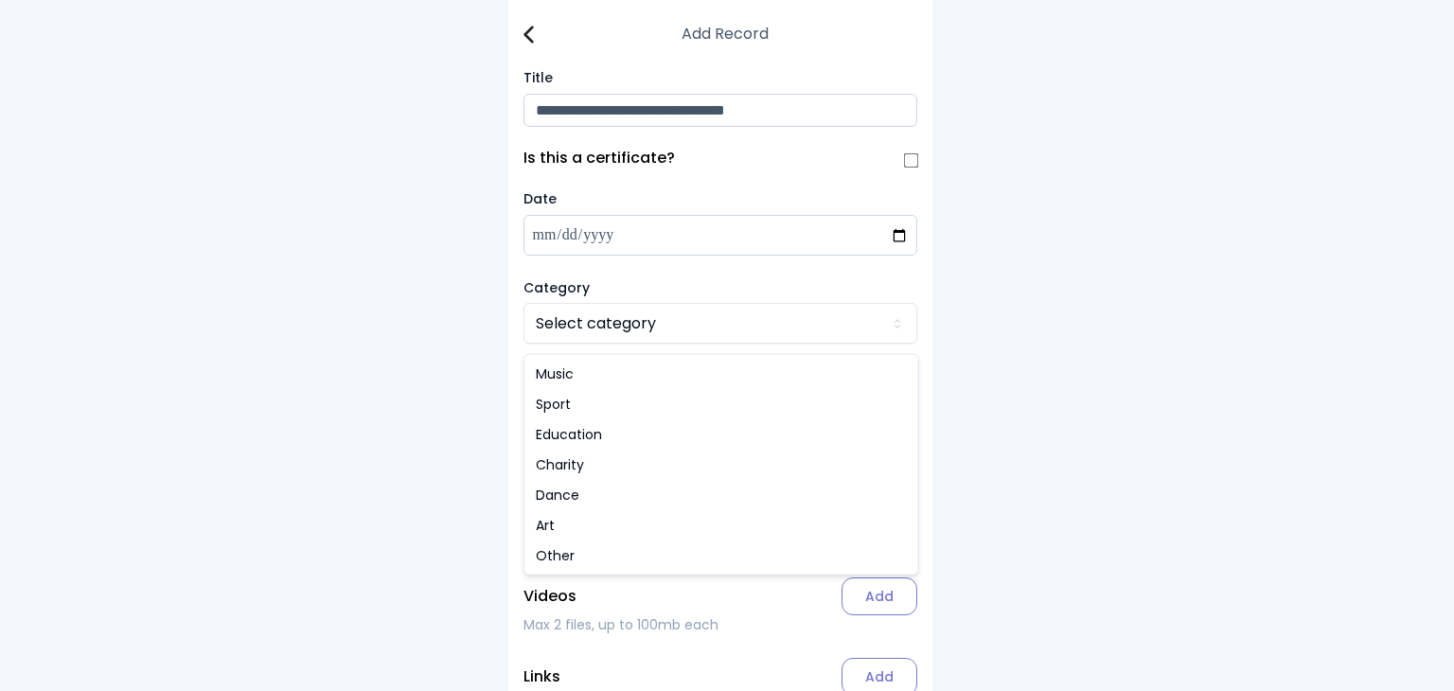
click at [617, 334] on html "**********" at bounding box center [727, 399] width 1454 height 798
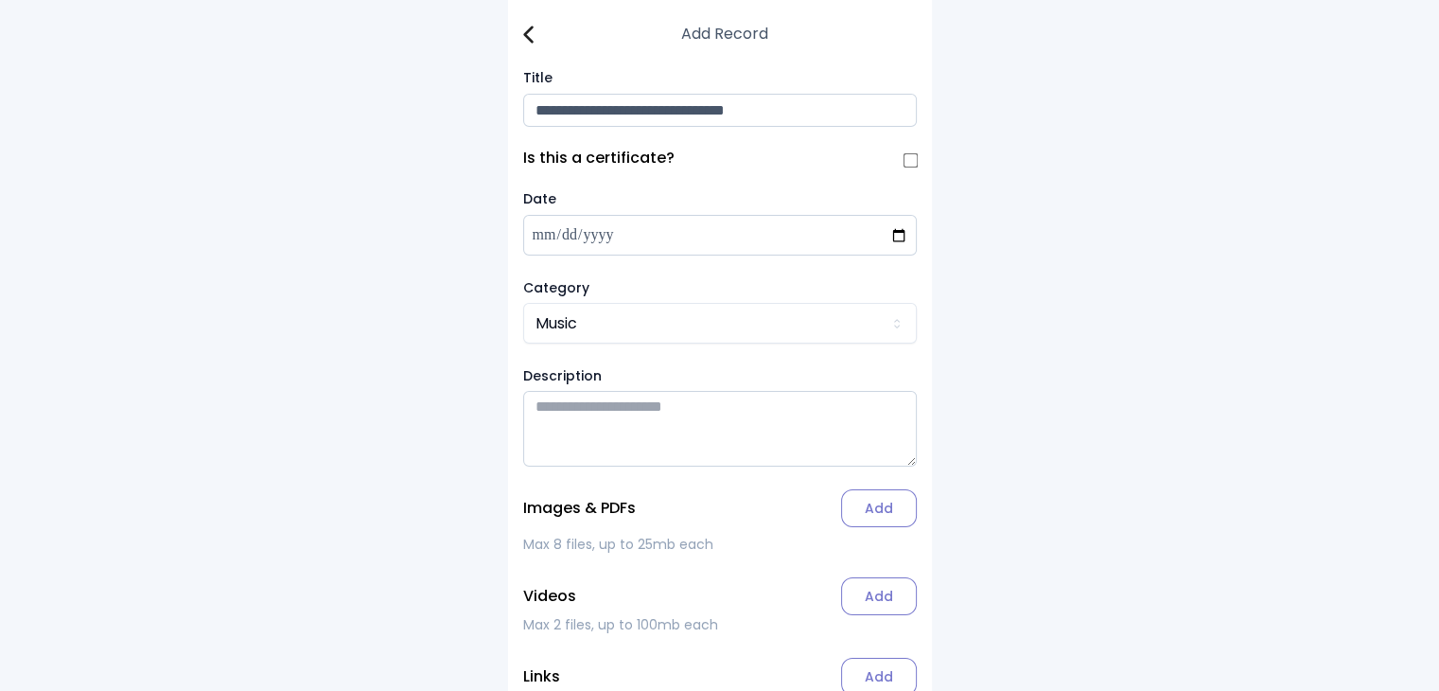
click at [715, 520] on label "Add" at bounding box center [879, 508] width 76 height 38
click at [0, 0] on input "Add" at bounding box center [0, 0] width 0 height 0
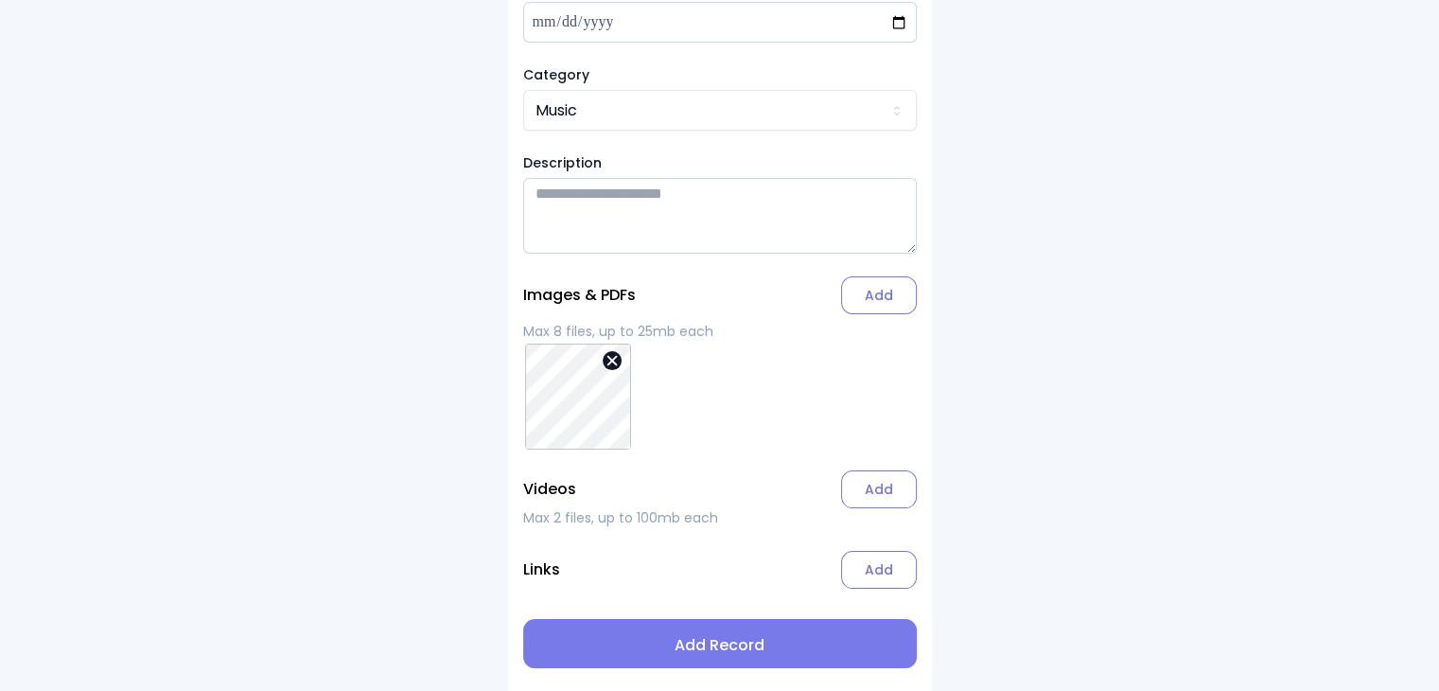
click at [715, 648] on span "Add Record" at bounding box center [720, 645] width 363 height 23
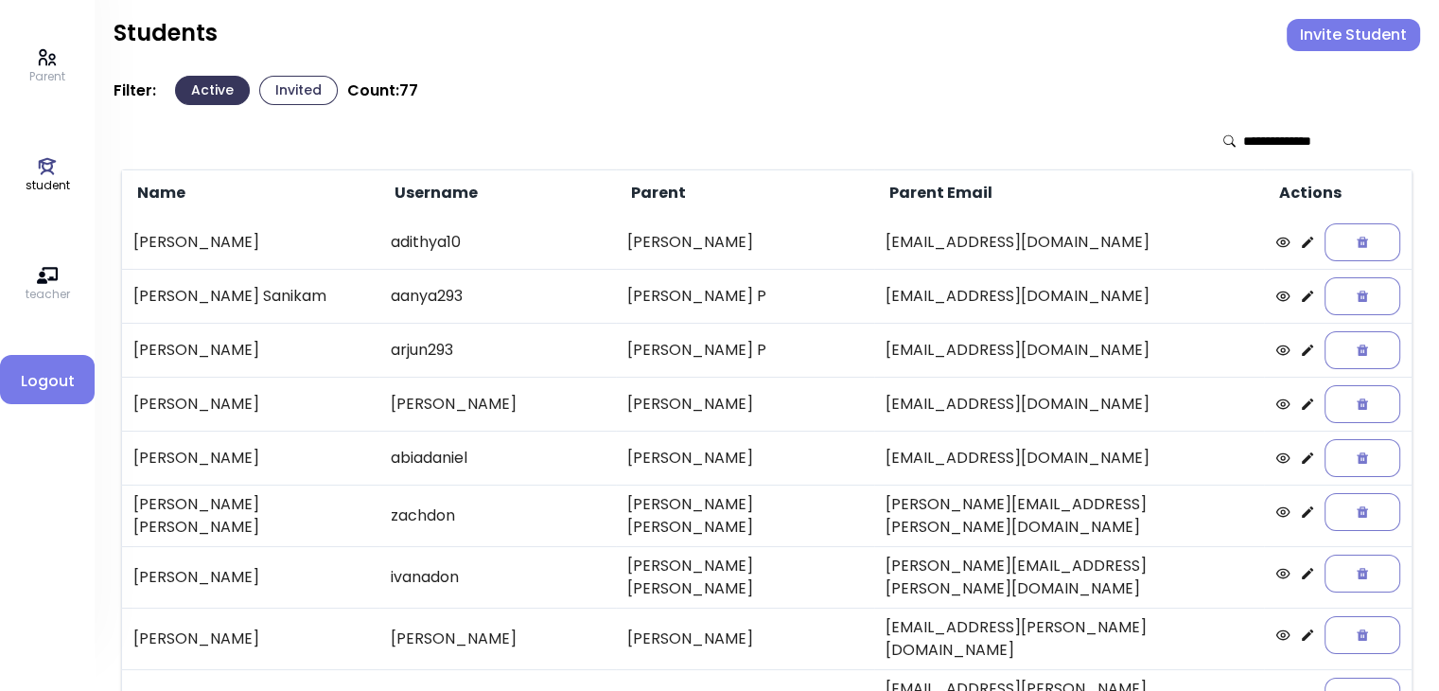
click at [715, 402] on icon at bounding box center [1307, 403] width 11 height 11
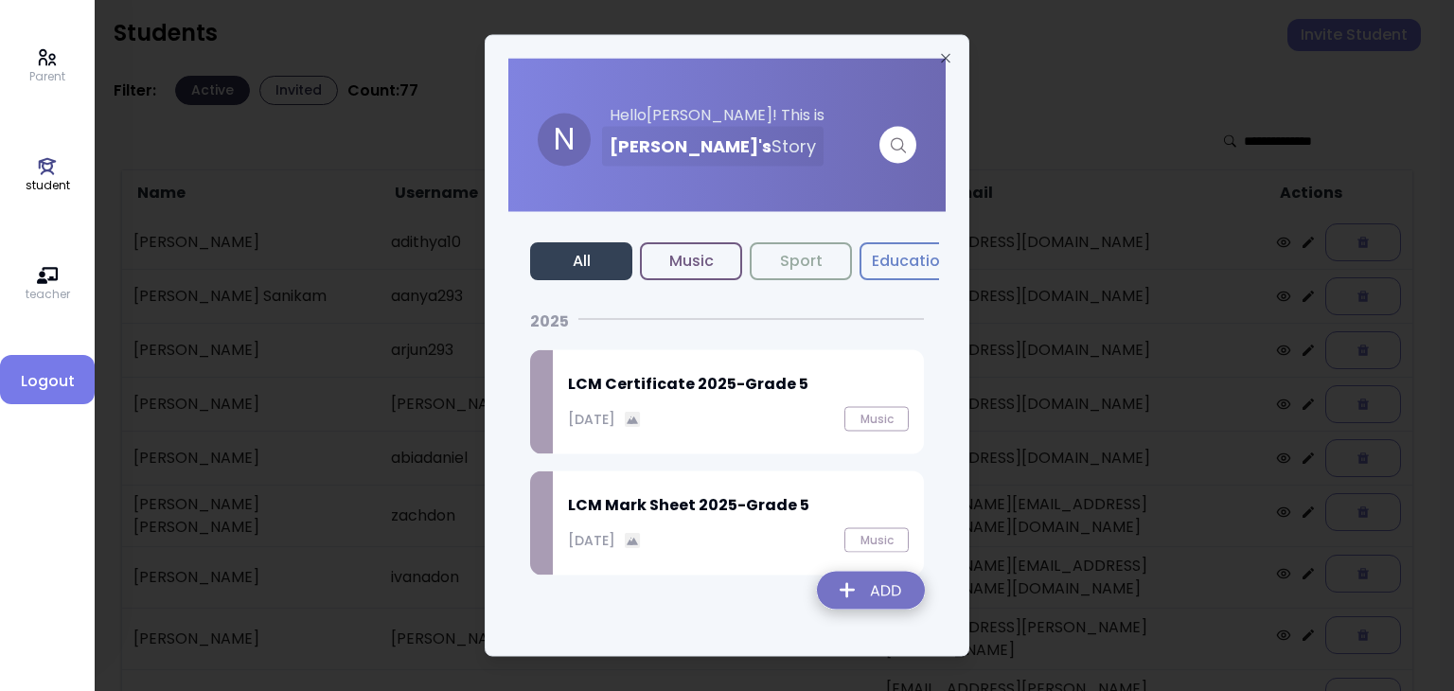
click at [715, 603] on img at bounding box center [871, 593] width 138 height 67
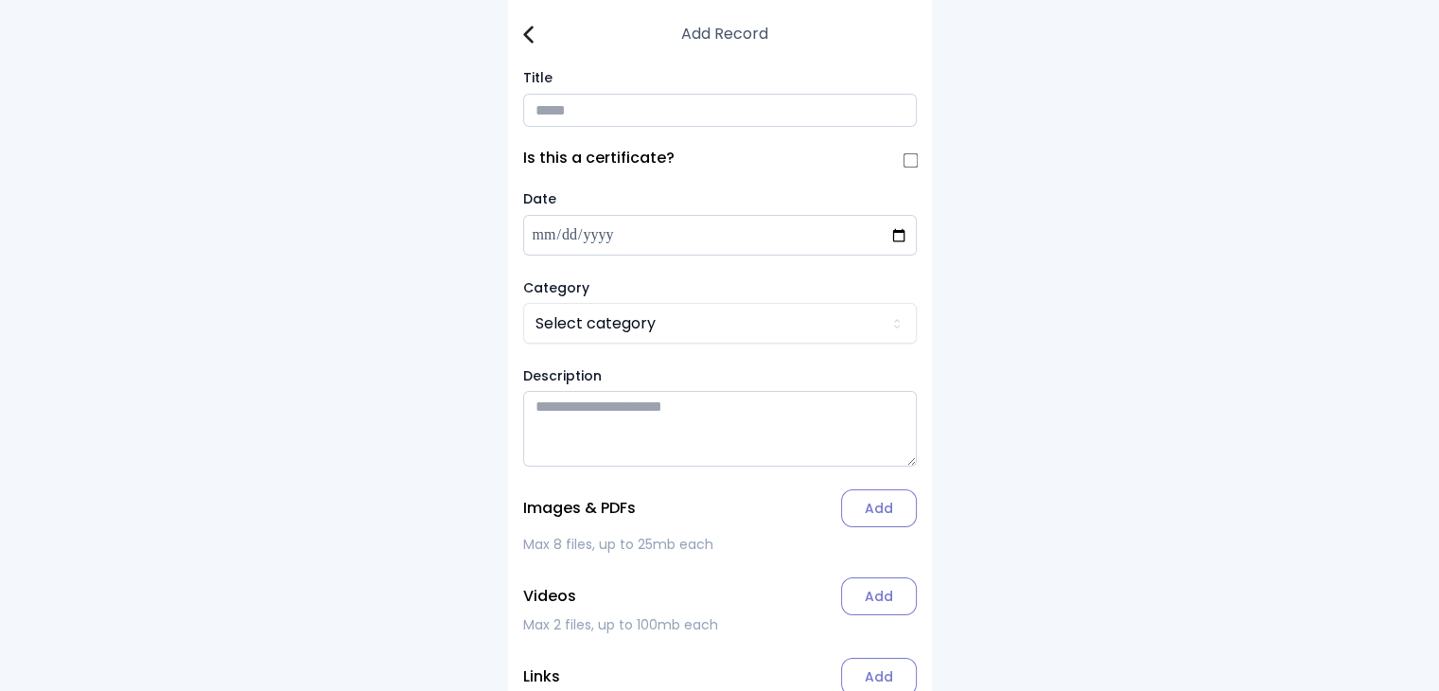
click at [568, 115] on input "Title" at bounding box center [720, 110] width 394 height 33
type input "**********"
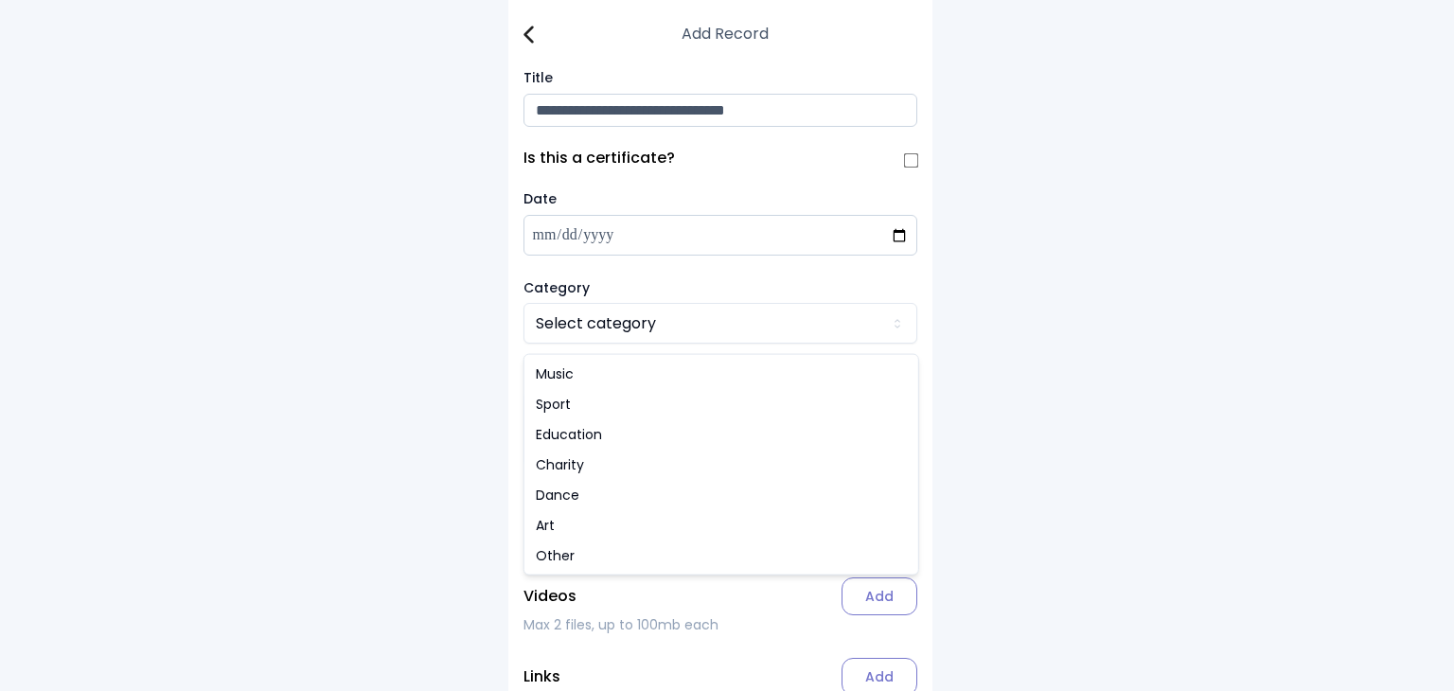
click at [619, 341] on html "**********" at bounding box center [727, 399] width 1454 height 798
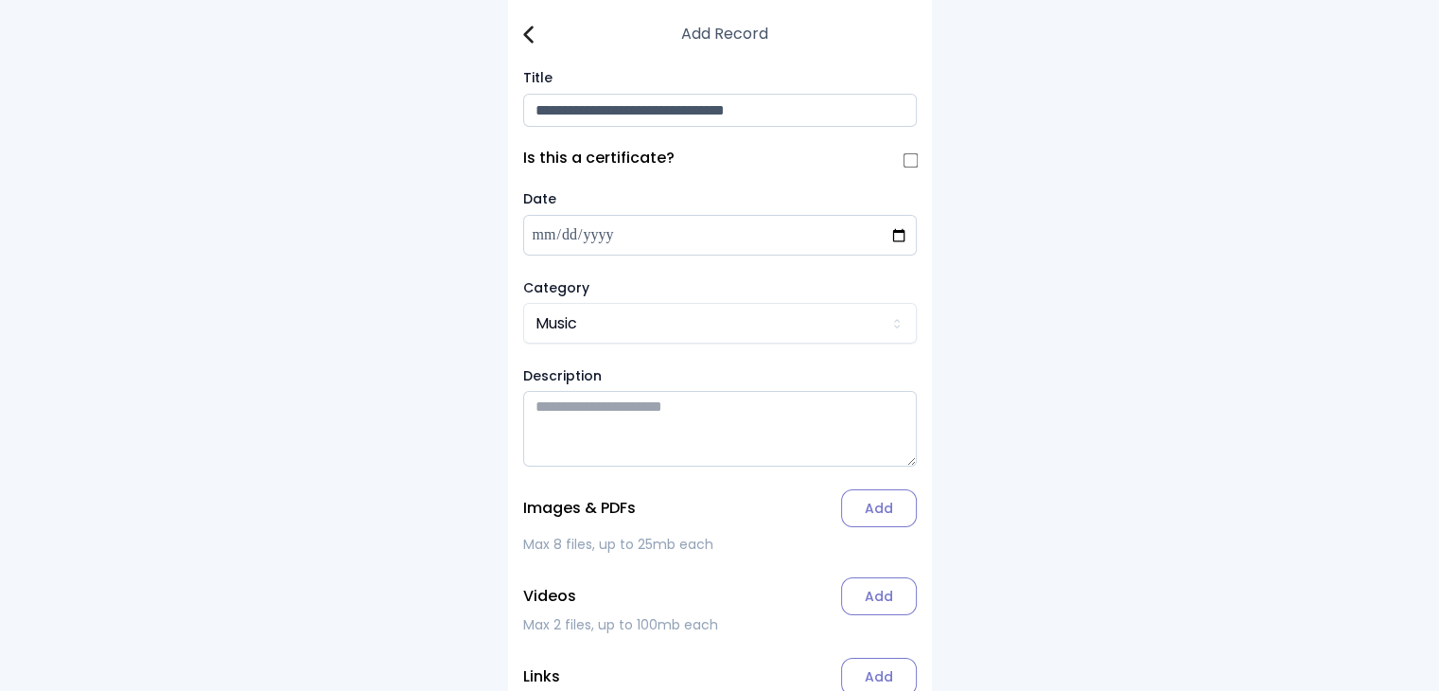
click at [715, 524] on label "Add" at bounding box center [879, 508] width 76 height 38
click at [0, 0] on input "Add" at bounding box center [0, 0] width 0 height 0
click at [530, 36] on img at bounding box center [528, 35] width 10 height 18
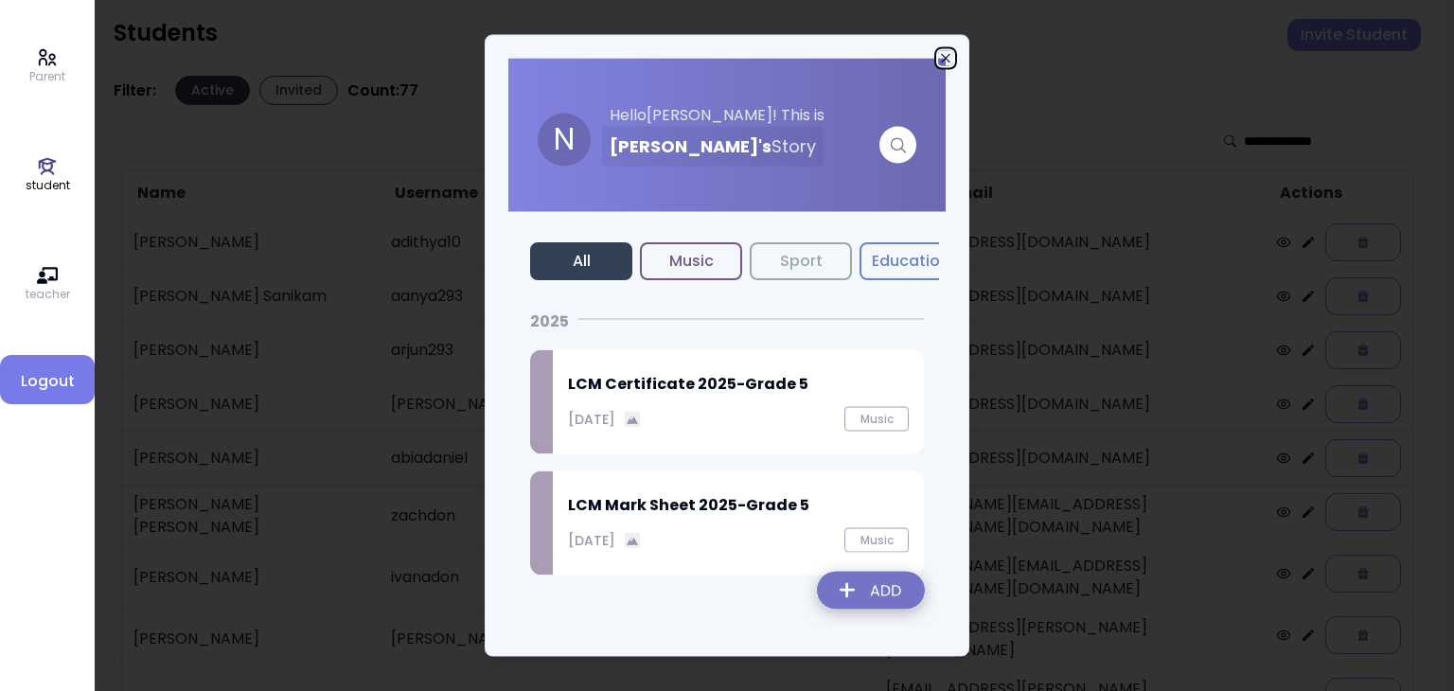
click at [715, 54] on icon "button" at bounding box center [945, 58] width 15 height 15
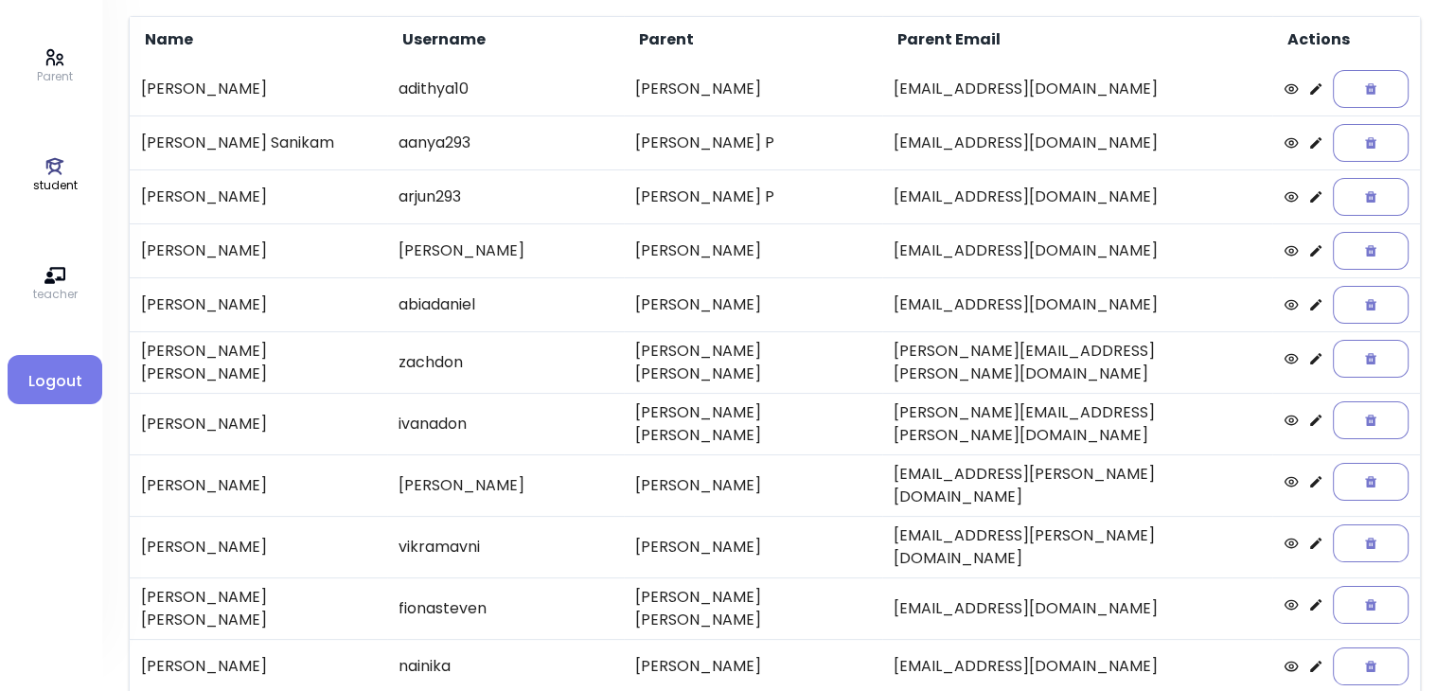
scroll to position [154, 0]
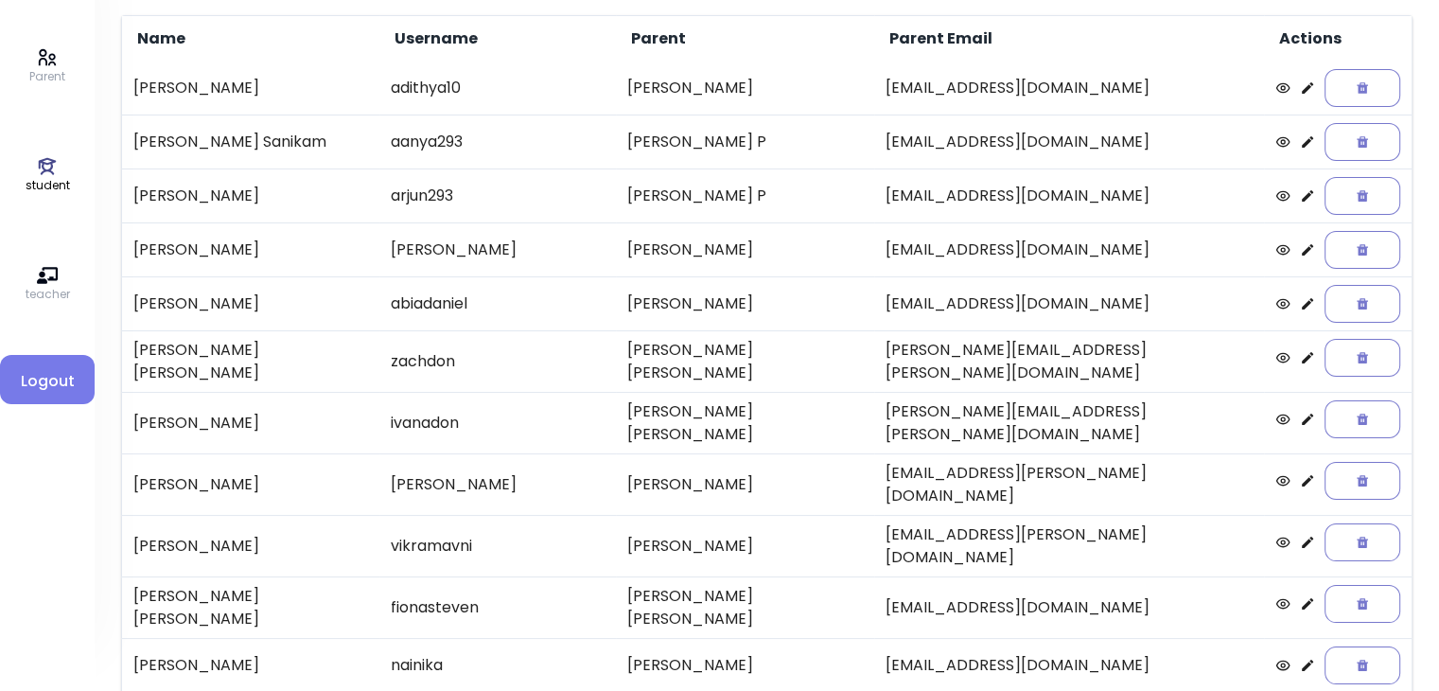
click at [715, 300] on icon at bounding box center [1307, 303] width 11 height 11
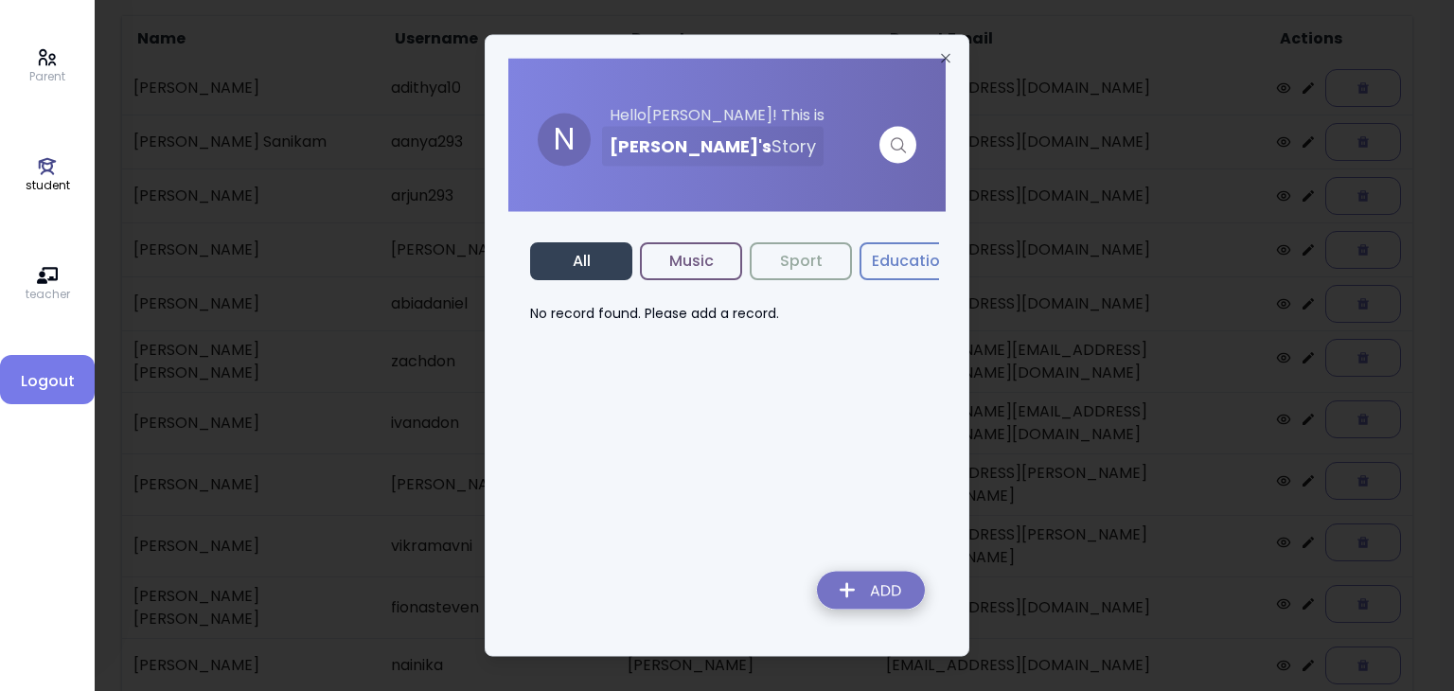
click at [715, 599] on img at bounding box center [871, 593] width 138 height 67
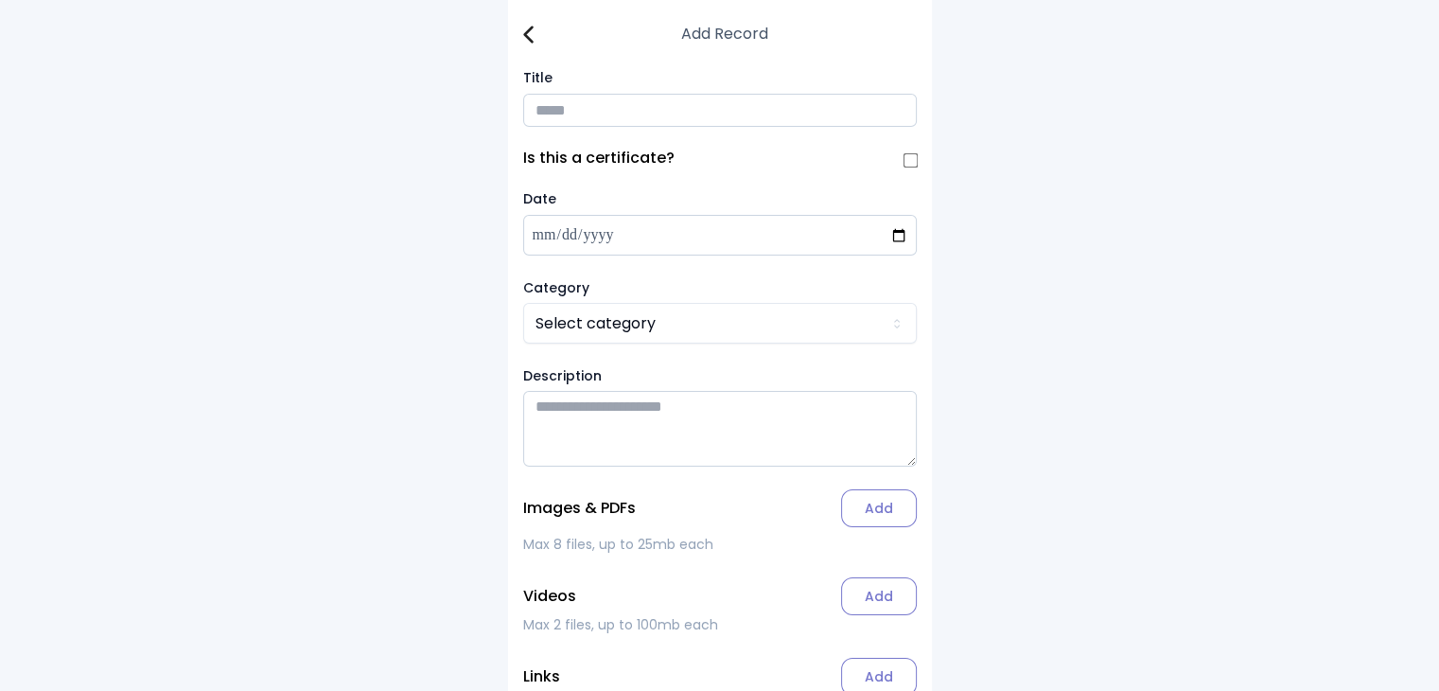
click at [552, 106] on input "Title" at bounding box center [720, 110] width 394 height 33
type input "**********"
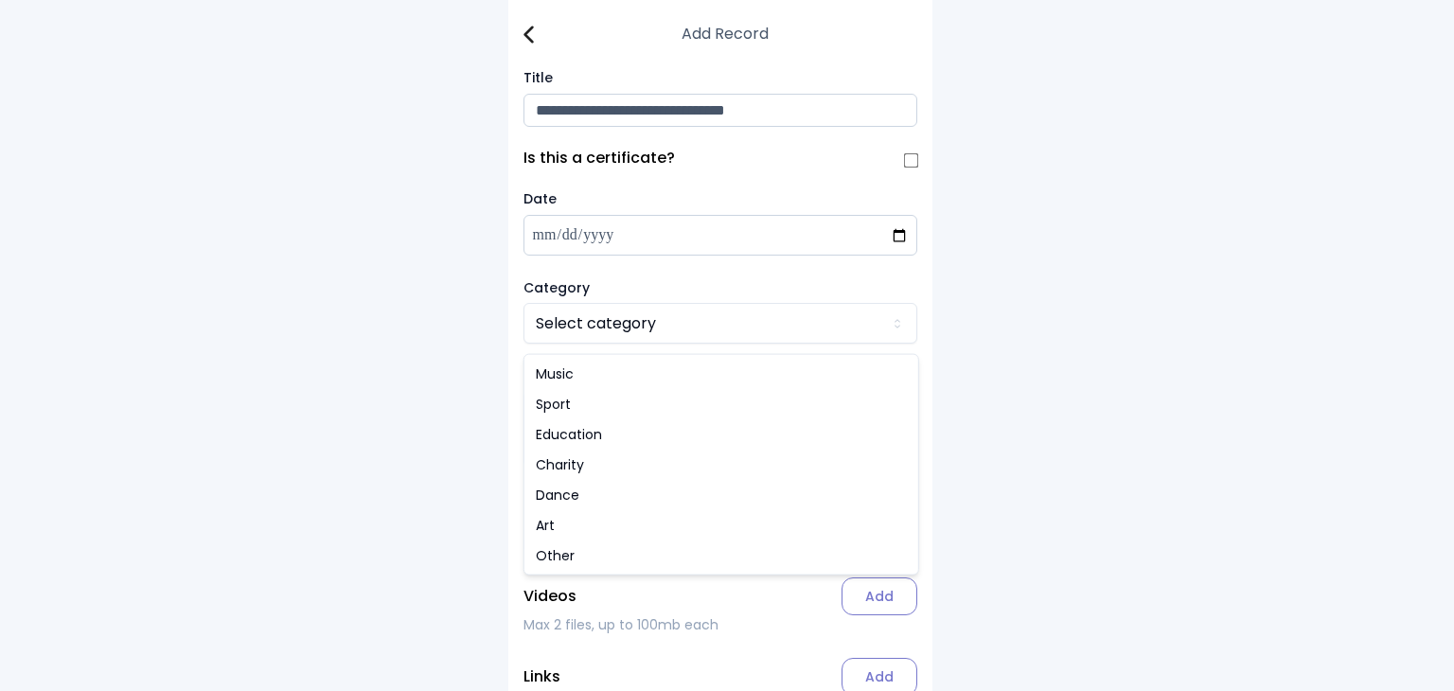
click at [621, 327] on html "**********" at bounding box center [727, 399] width 1454 height 798
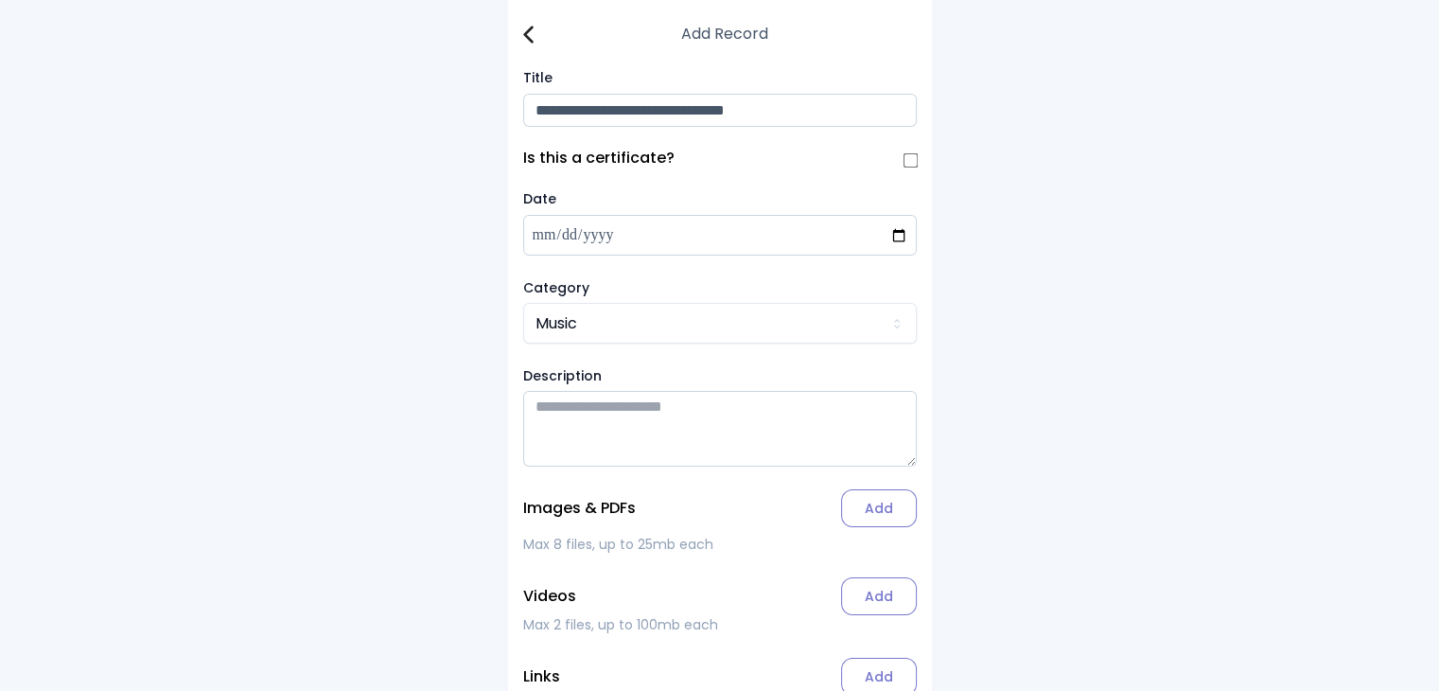
click at [715, 510] on label "Add" at bounding box center [879, 508] width 76 height 38
click at [0, 0] on input "Add" at bounding box center [0, 0] width 0 height 0
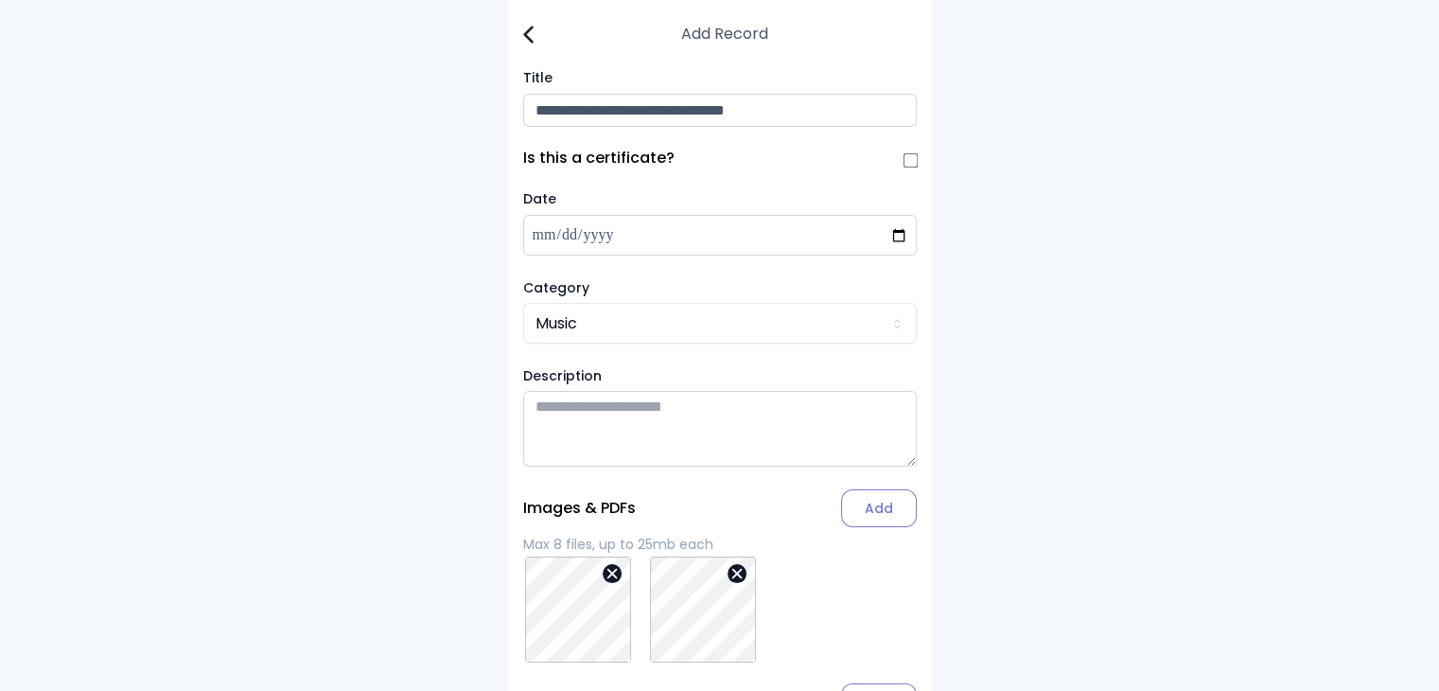
scroll to position [220, 0]
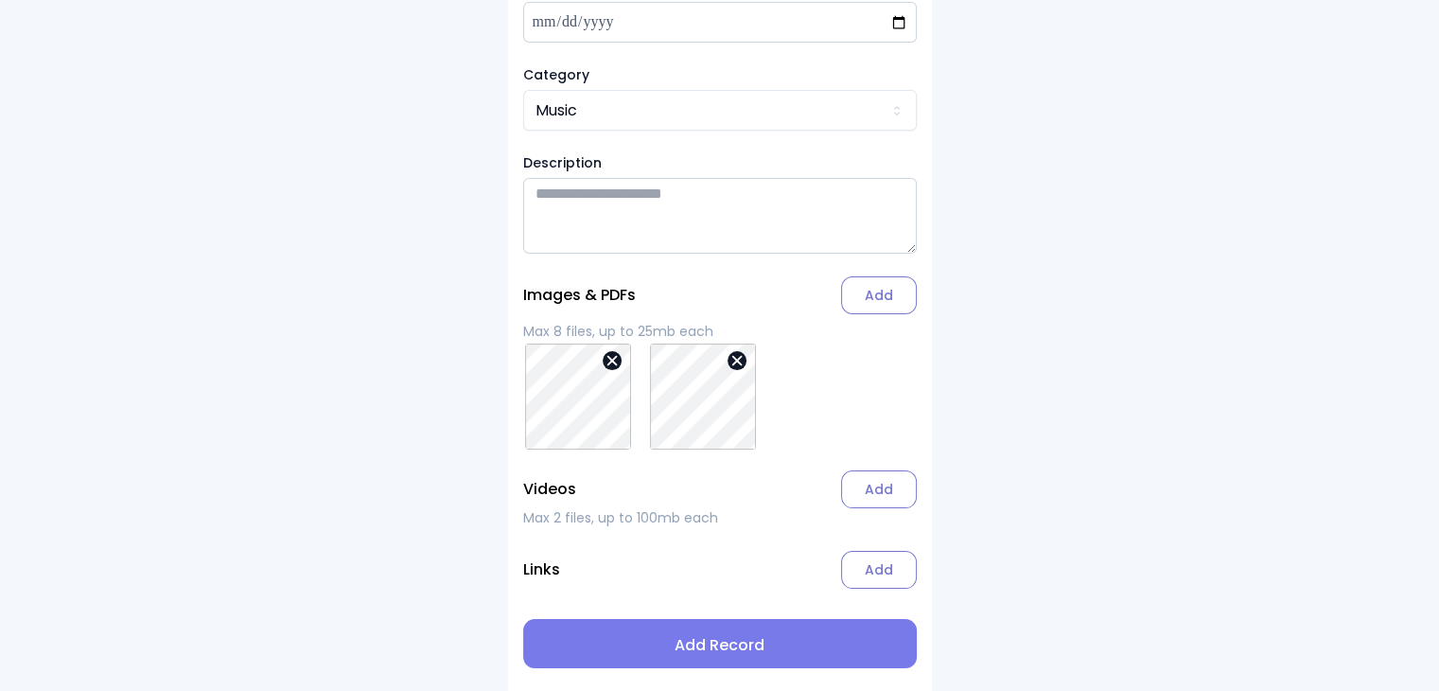
click at [715, 647] on span "Add Record" at bounding box center [720, 645] width 363 height 23
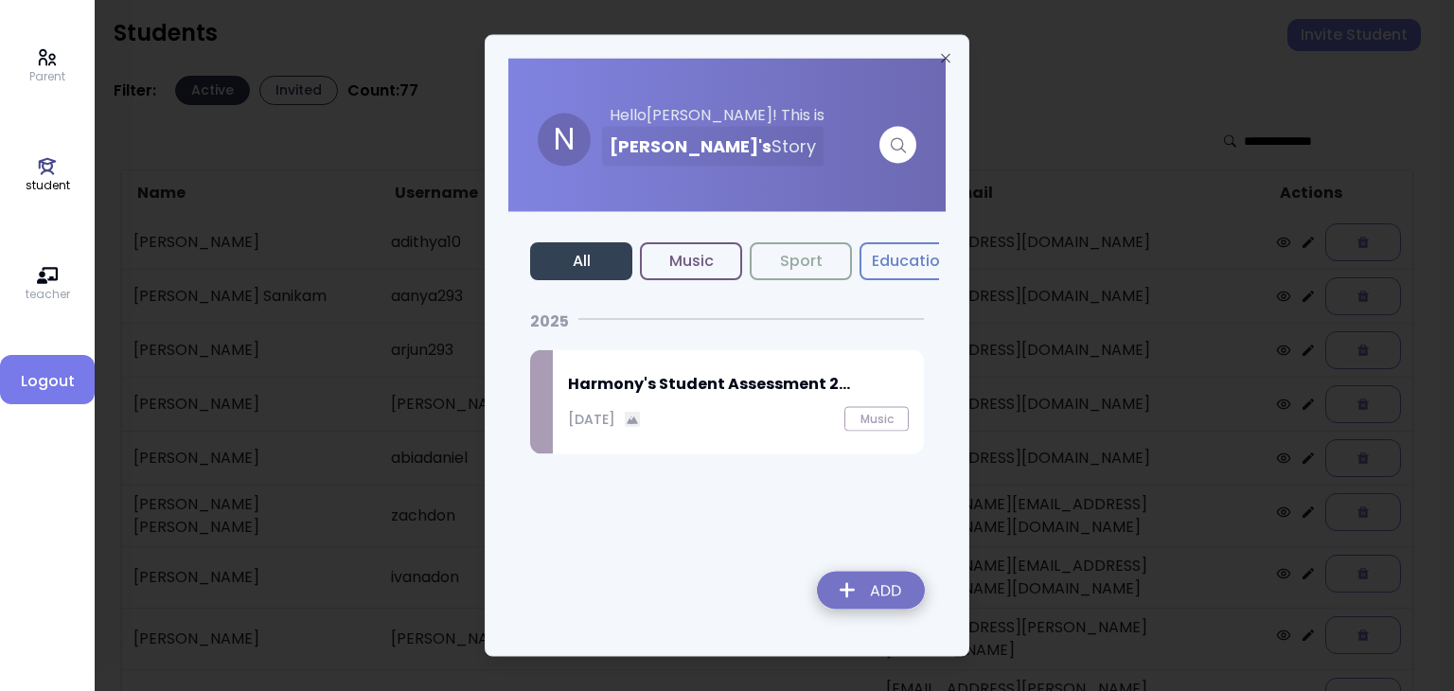
click at [615, 418] on p "[DATE]" at bounding box center [591, 419] width 47 height 20
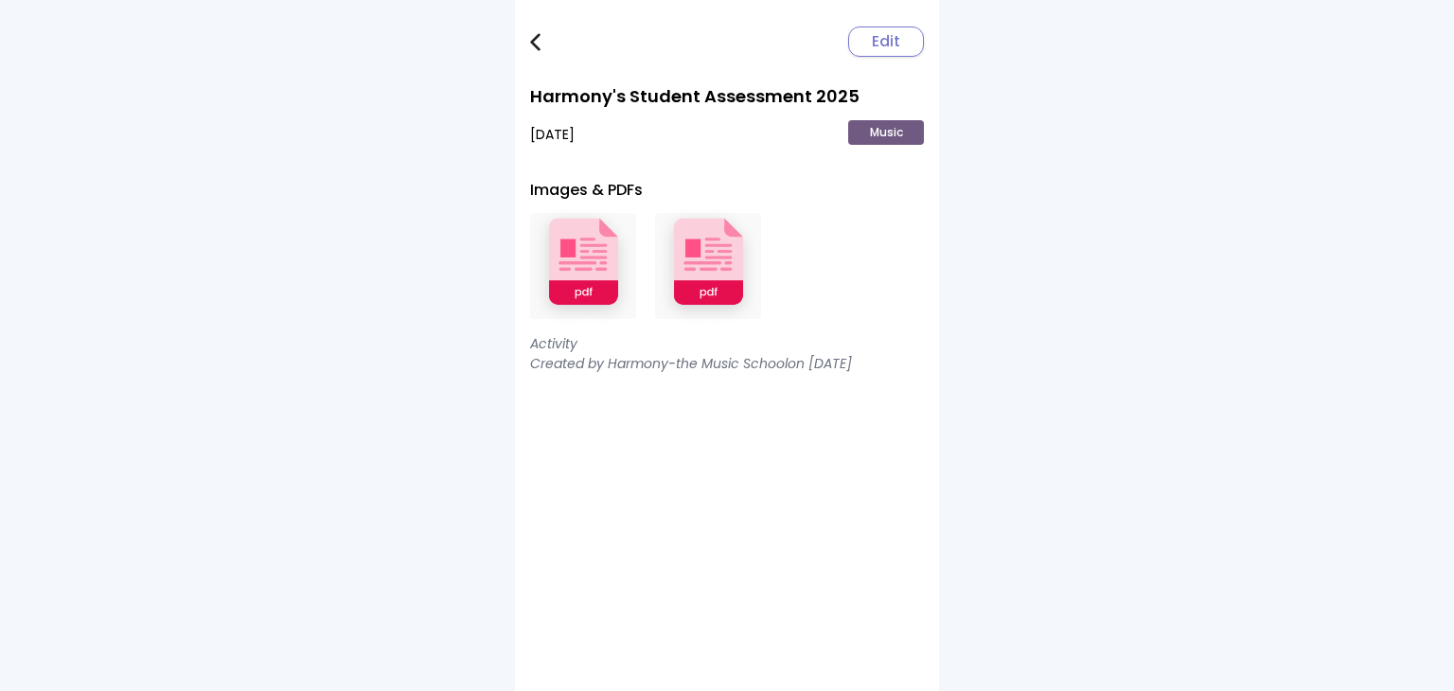
click at [545, 258] on img at bounding box center [583, 266] width 106 height 124
click at [715, 258] on img at bounding box center [708, 266] width 106 height 124
click at [533, 48] on img at bounding box center [535, 42] width 10 height 18
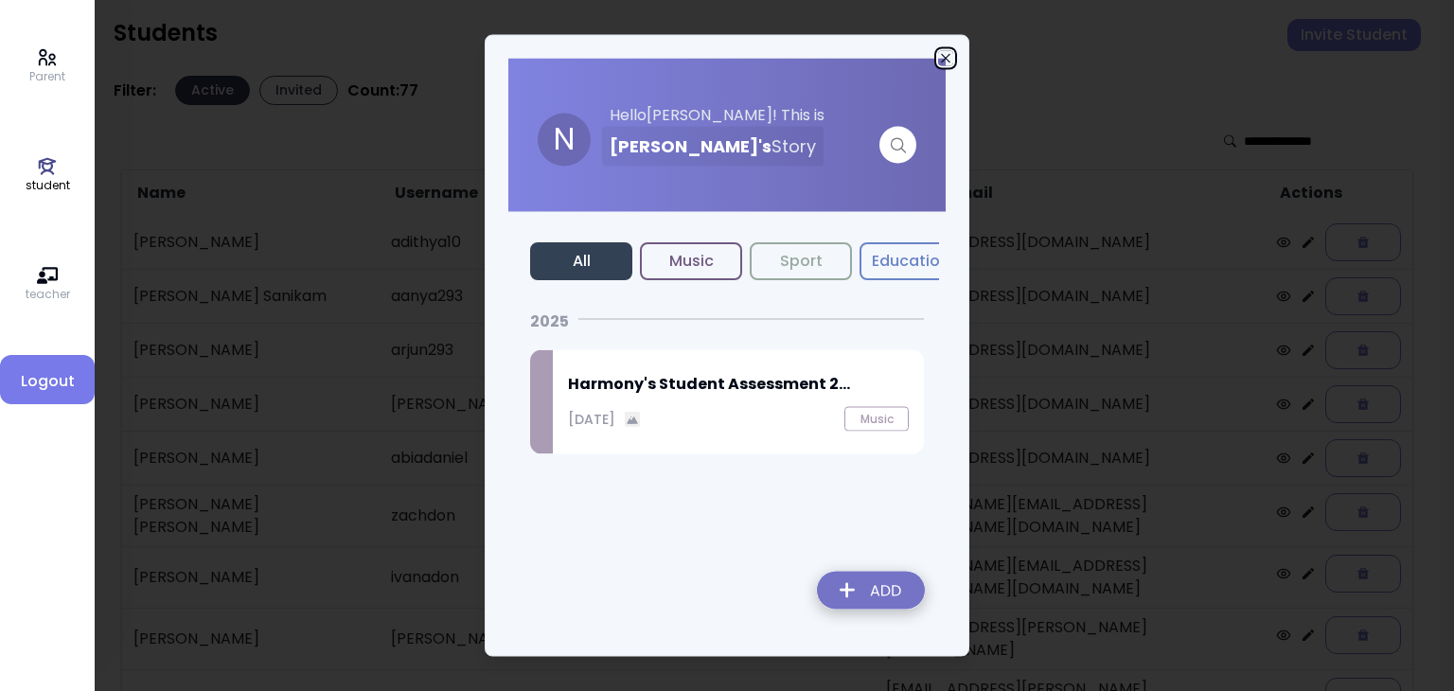
click at [715, 59] on icon "button" at bounding box center [945, 58] width 9 height 9
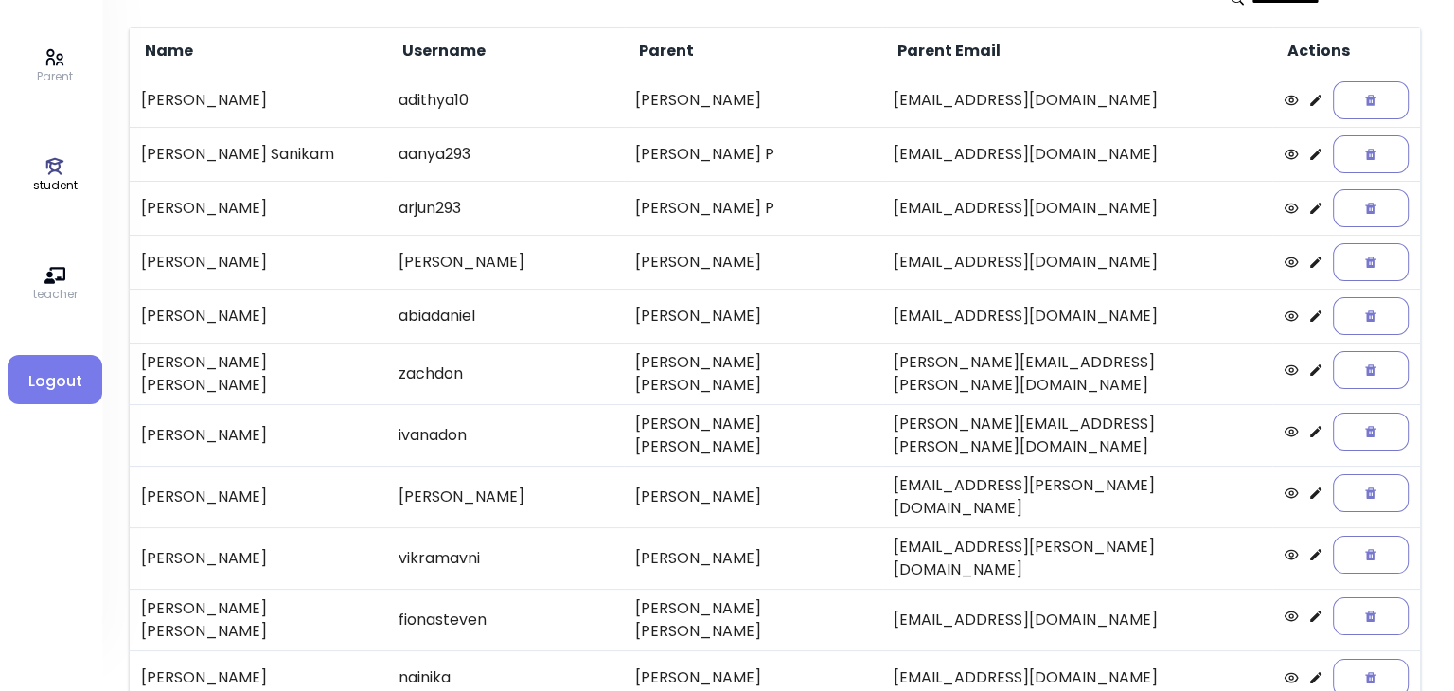
scroll to position [144, 0]
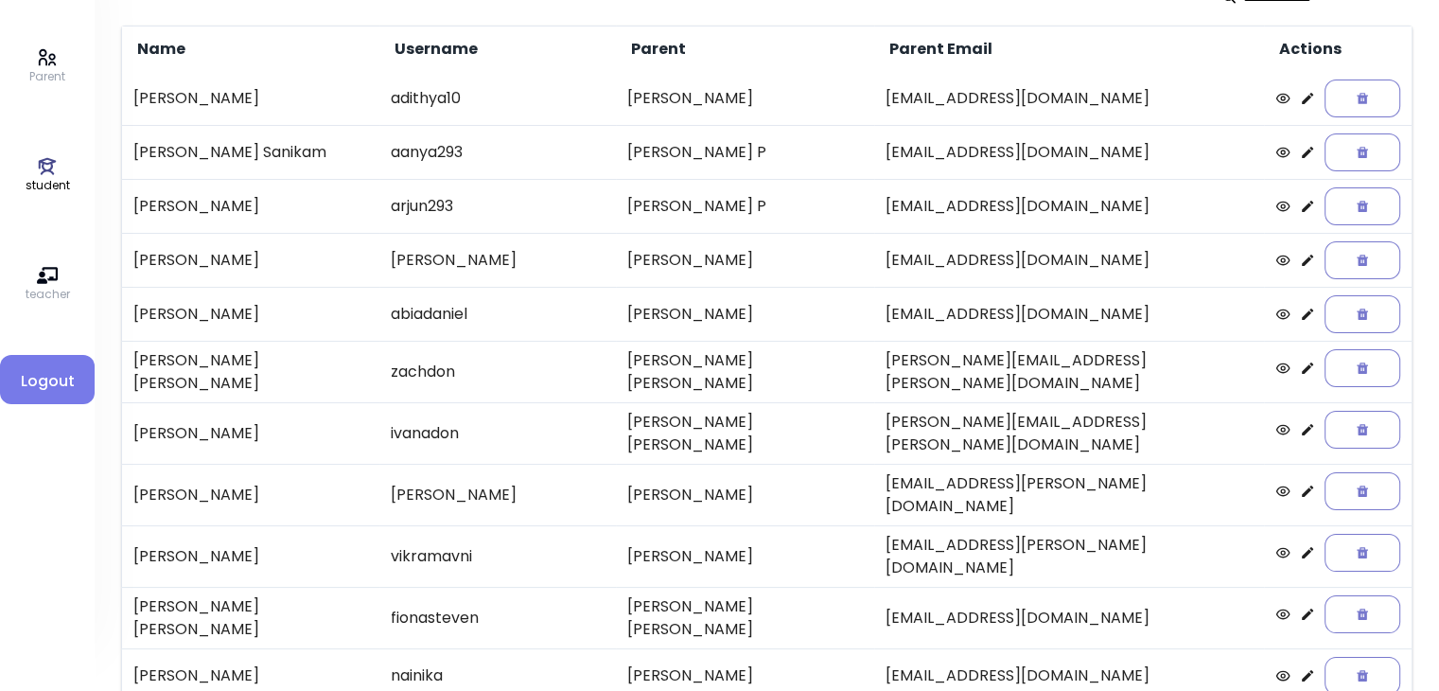
click at [715, 364] on icon at bounding box center [1307, 367] width 11 height 11
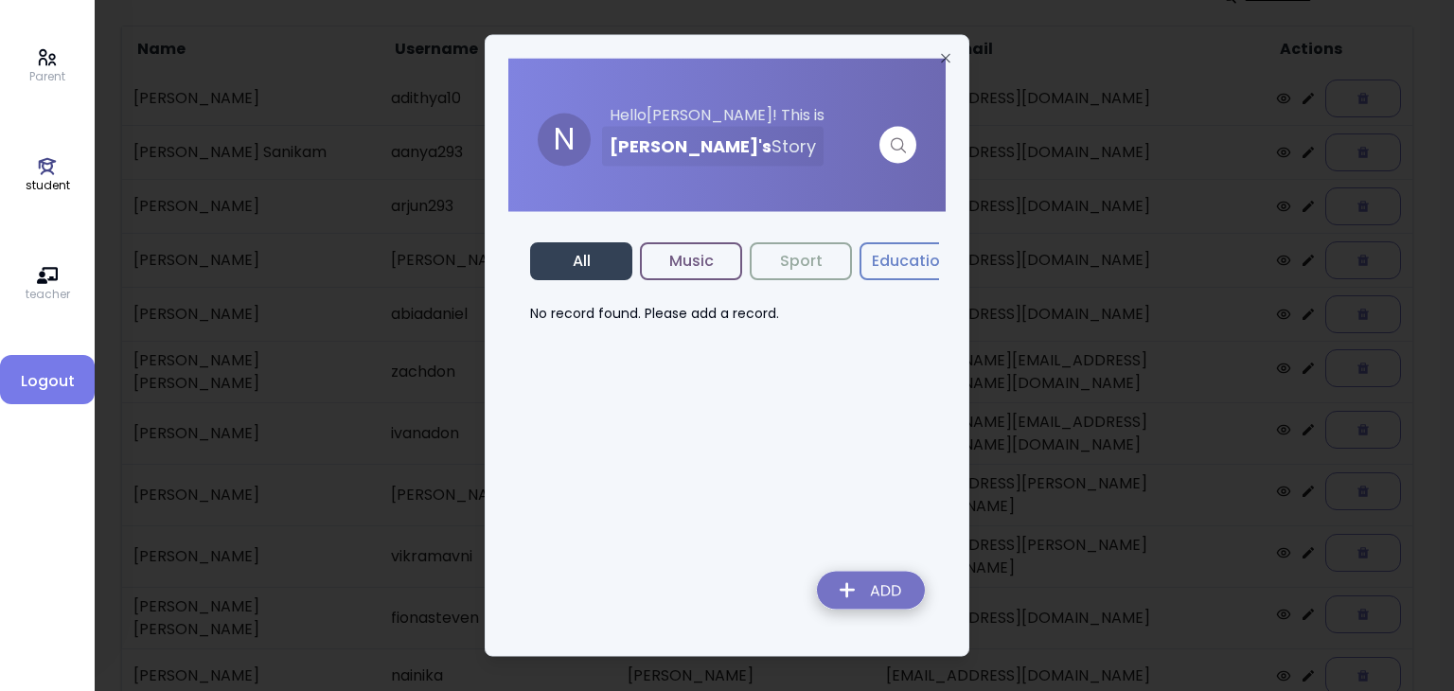
click at [686, 262] on button "Music" at bounding box center [691, 261] width 102 height 38
click at [715, 592] on img at bounding box center [871, 593] width 138 height 67
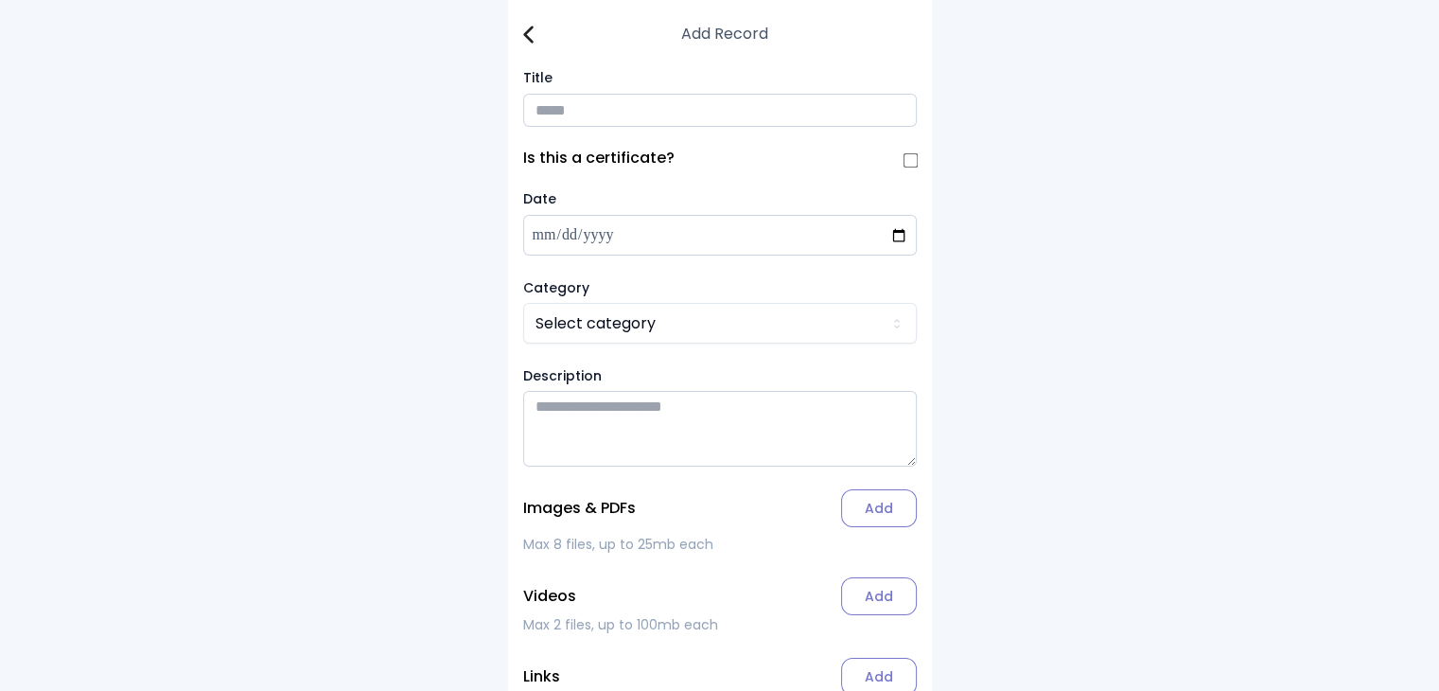
click at [552, 115] on input "Title" at bounding box center [720, 110] width 394 height 33
type input "**********"
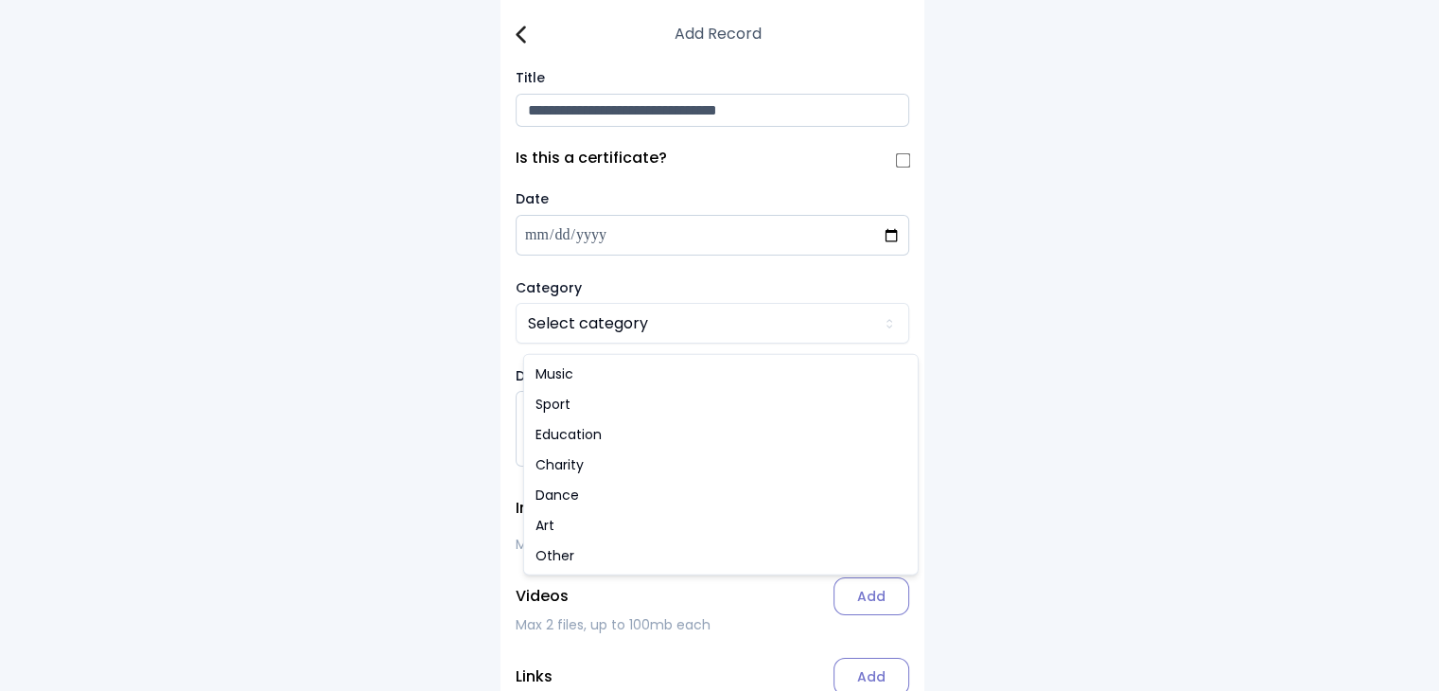
click at [569, 323] on html "**********" at bounding box center [719, 399] width 1439 height 798
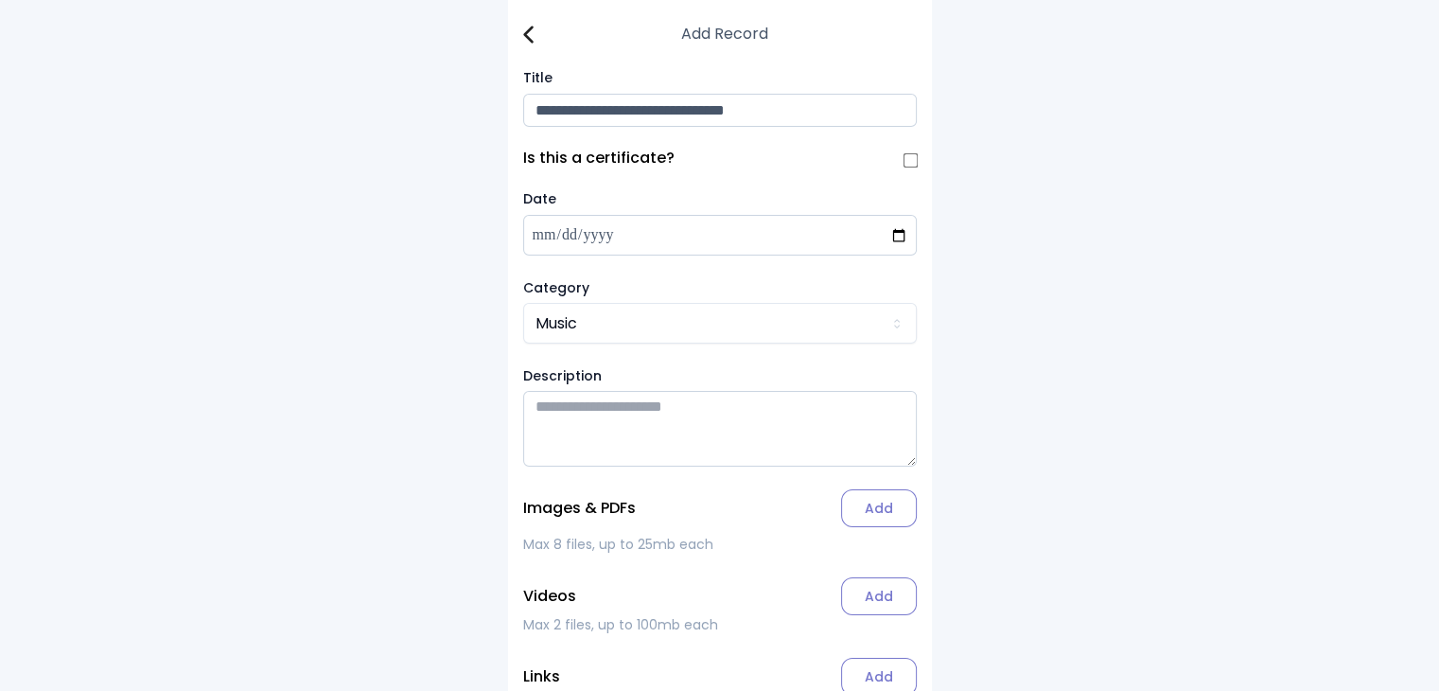
click at [715, 512] on label "Add" at bounding box center [879, 508] width 76 height 38
click at [0, 0] on input "Add" at bounding box center [0, 0] width 0 height 0
click at [533, 32] on img at bounding box center [528, 35] width 10 height 18
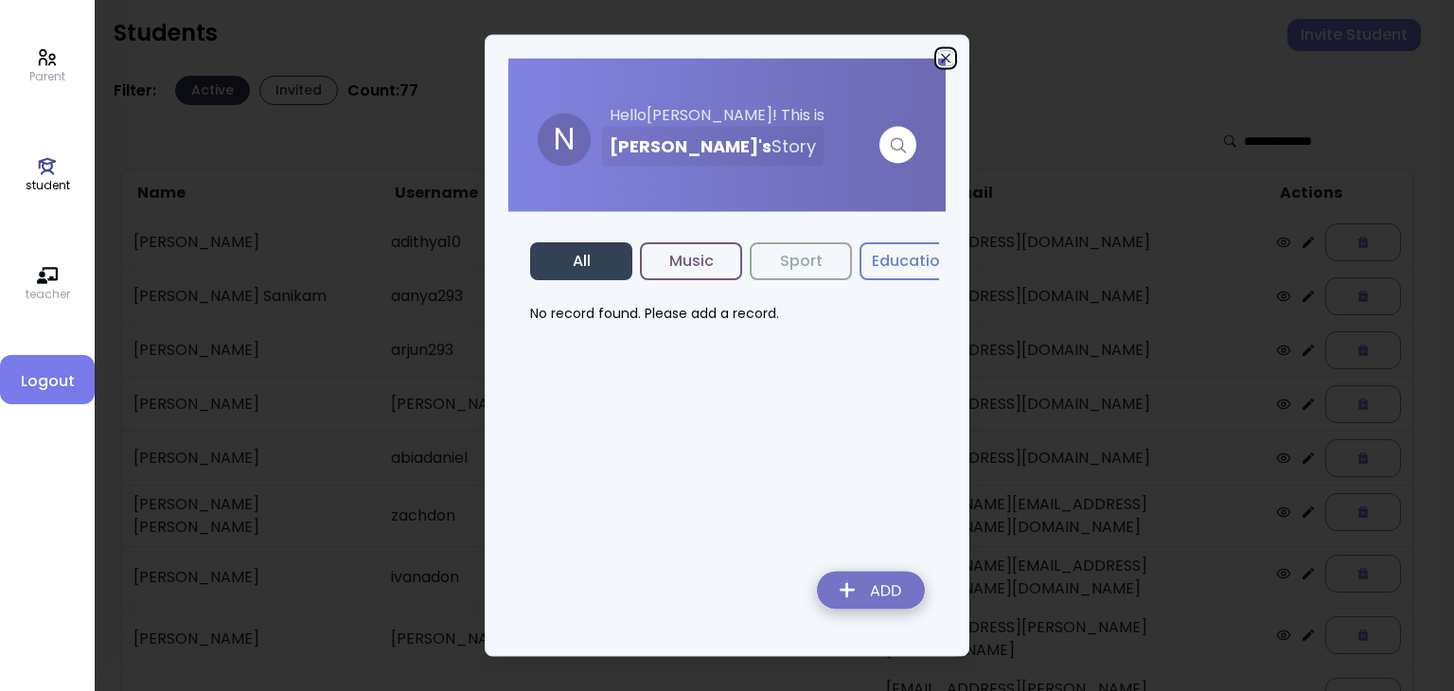
click at [715, 55] on icon "button" at bounding box center [945, 58] width 15 height 15
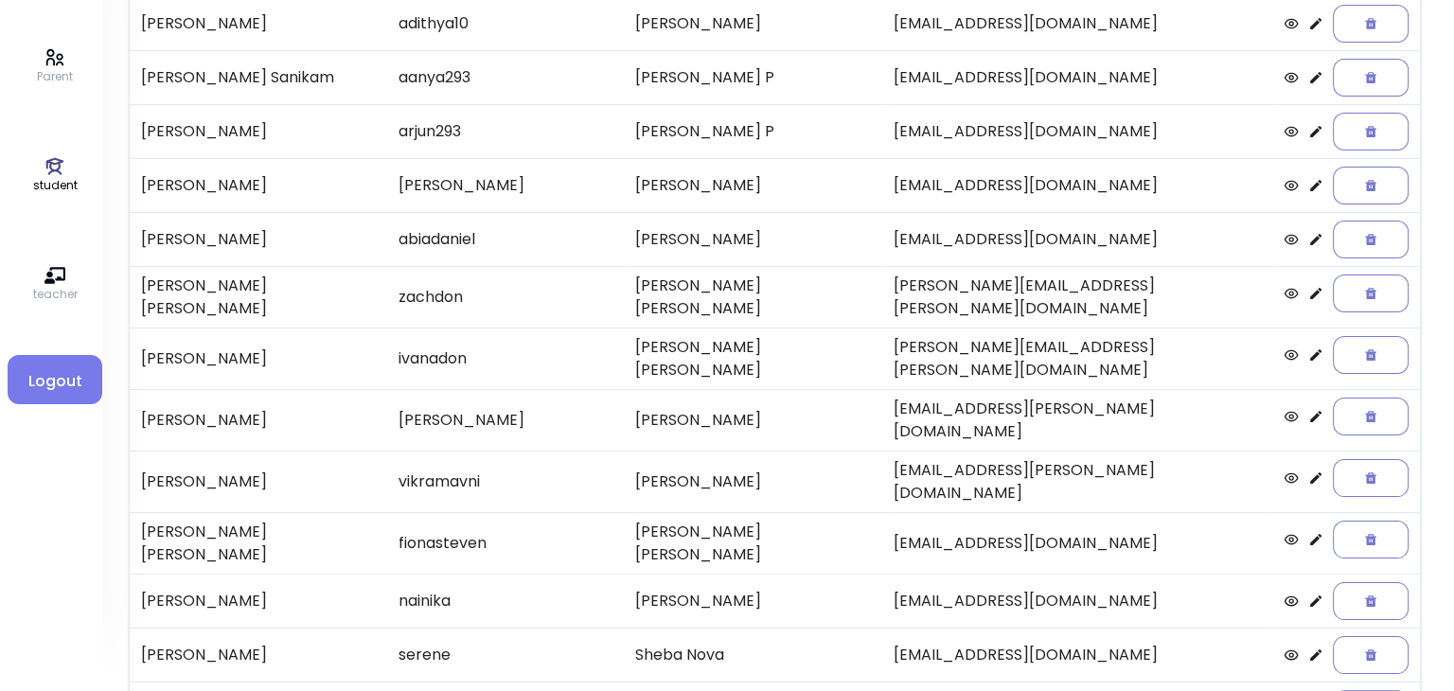
scroll to position [223, 0]
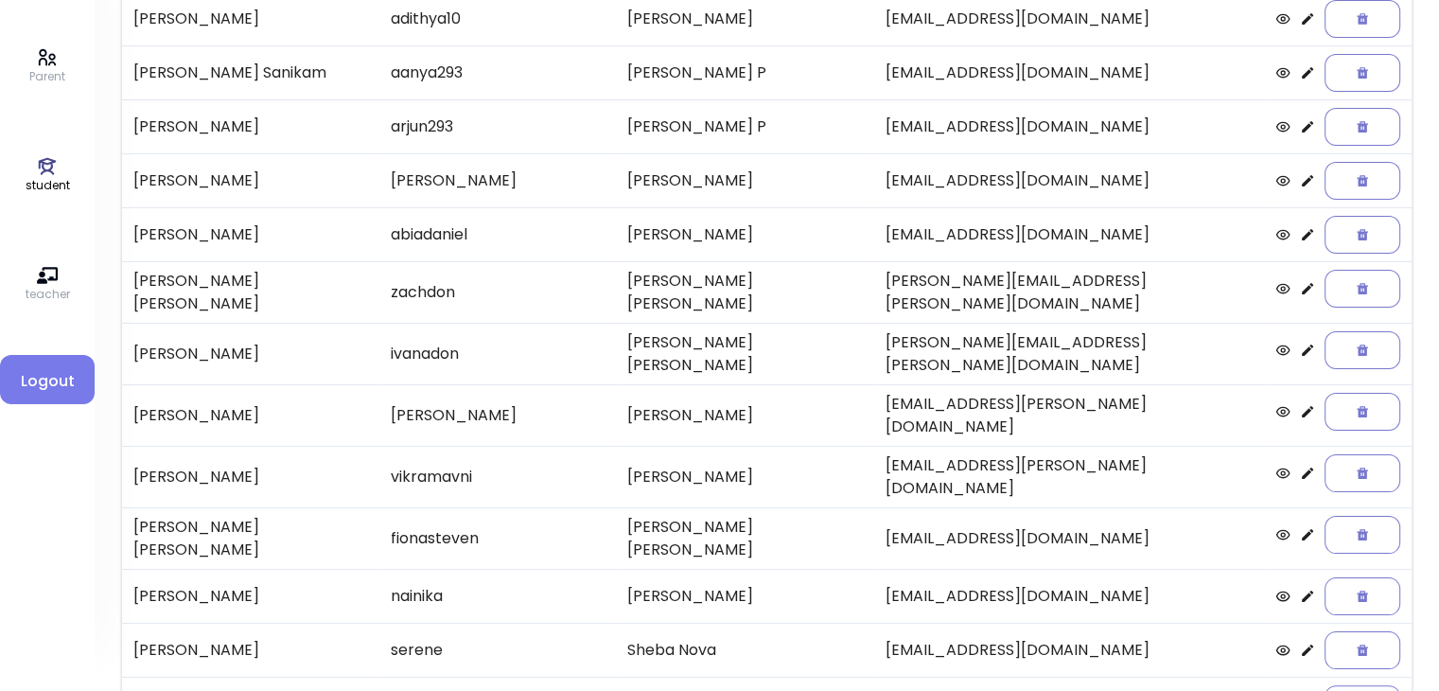
click at [715, 343] on icon at bounding box center [1307, 350] width 15 height 15
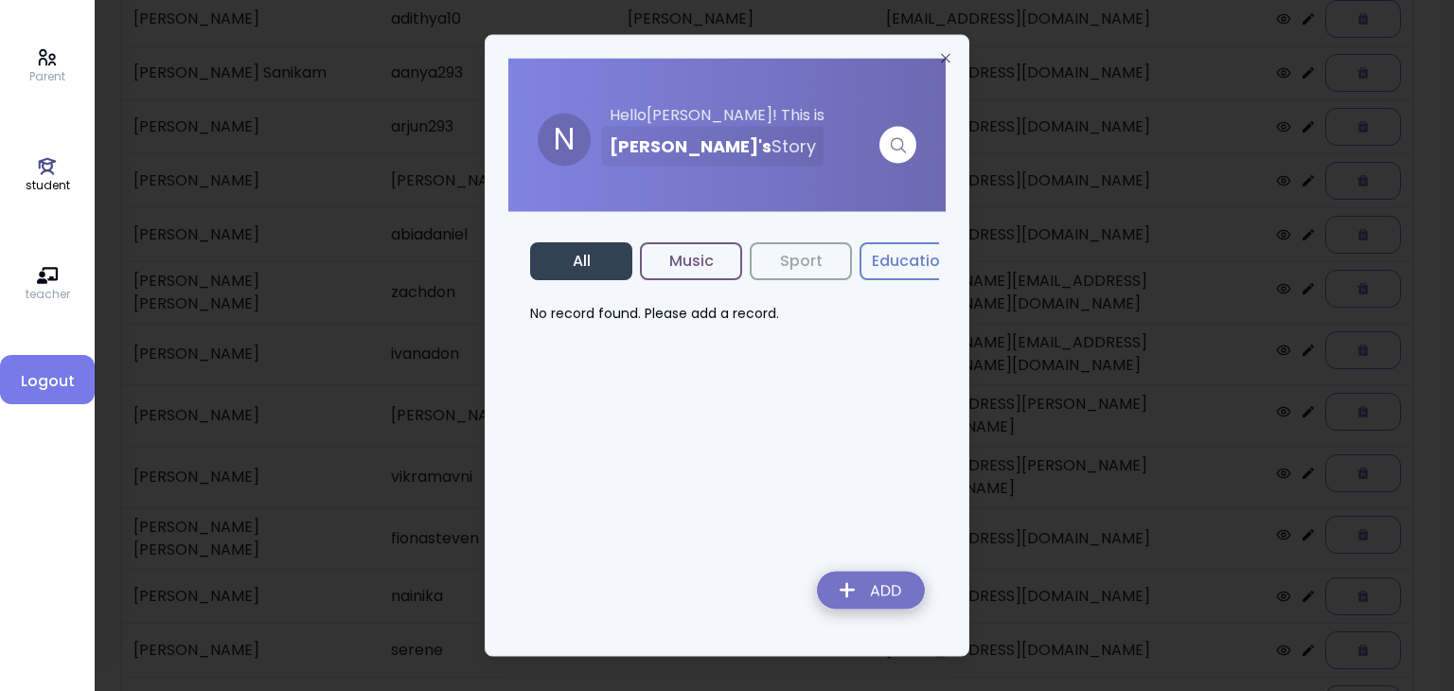
click at [715, 595] on img at bounding box center [871, 593] width 138 height 67
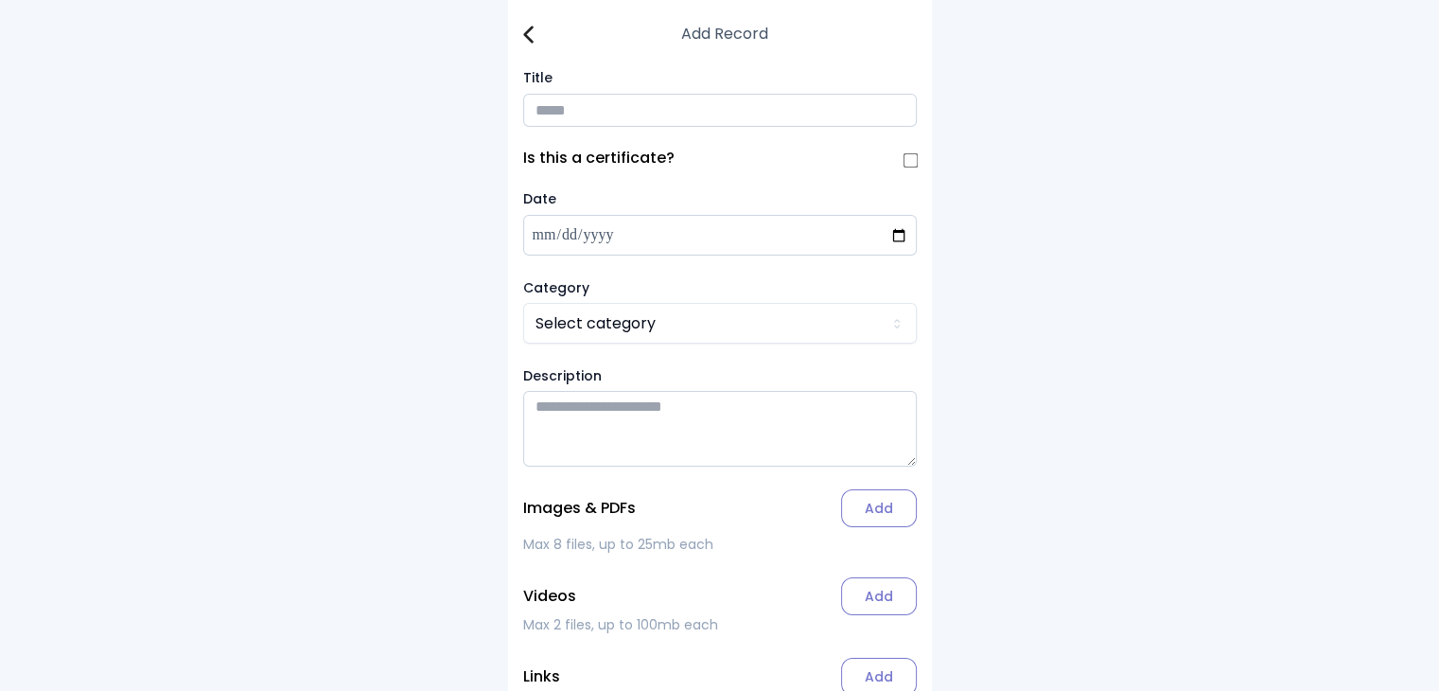
click at [556, 114] on input "Title" at bounding box center [720, 110] width 394 height 33
type input "**********"
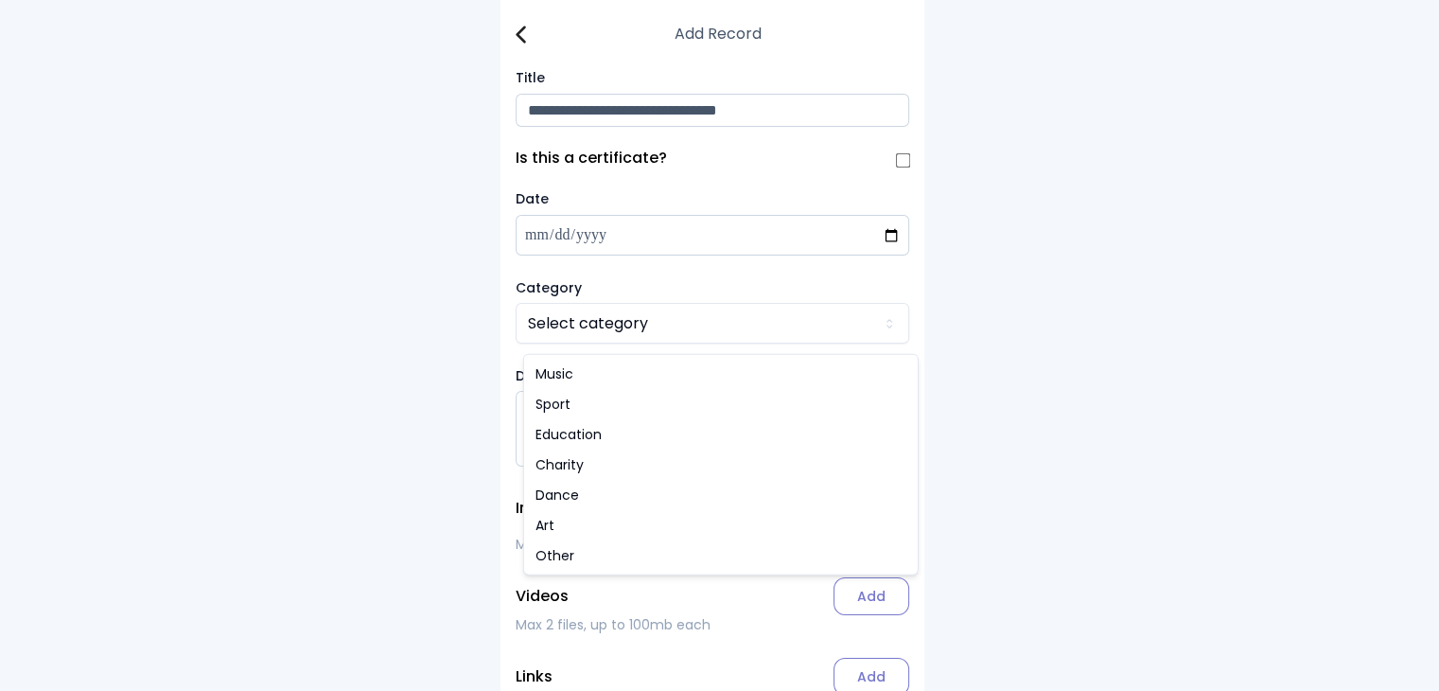
click at [606, 338] on html "**********" at bounding box center [719, 399] width 1439 height 798
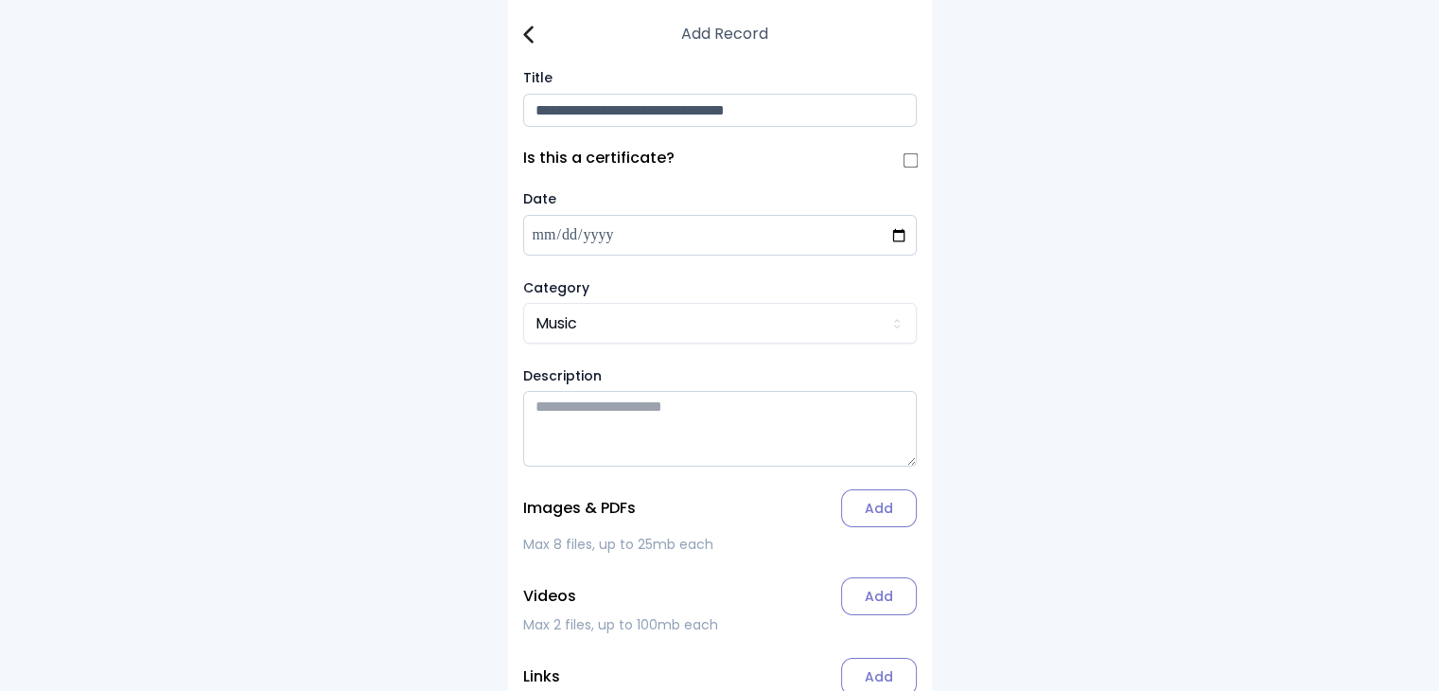
click at [715, 511] on label "Add" at bounding box center [879, 508] width 76 height 38
click at [0, 0] on input "Add" at bounding box center [0, 0] width 0 height 0
click at [537, 42] on div "Add Record" at bounding box center [720, 34] width 394 height 23
click at [527, 31] on img at bounding box center [528, 35] width 10 height 18
